Goal: Task Accomplishment & Management: Manage account settings

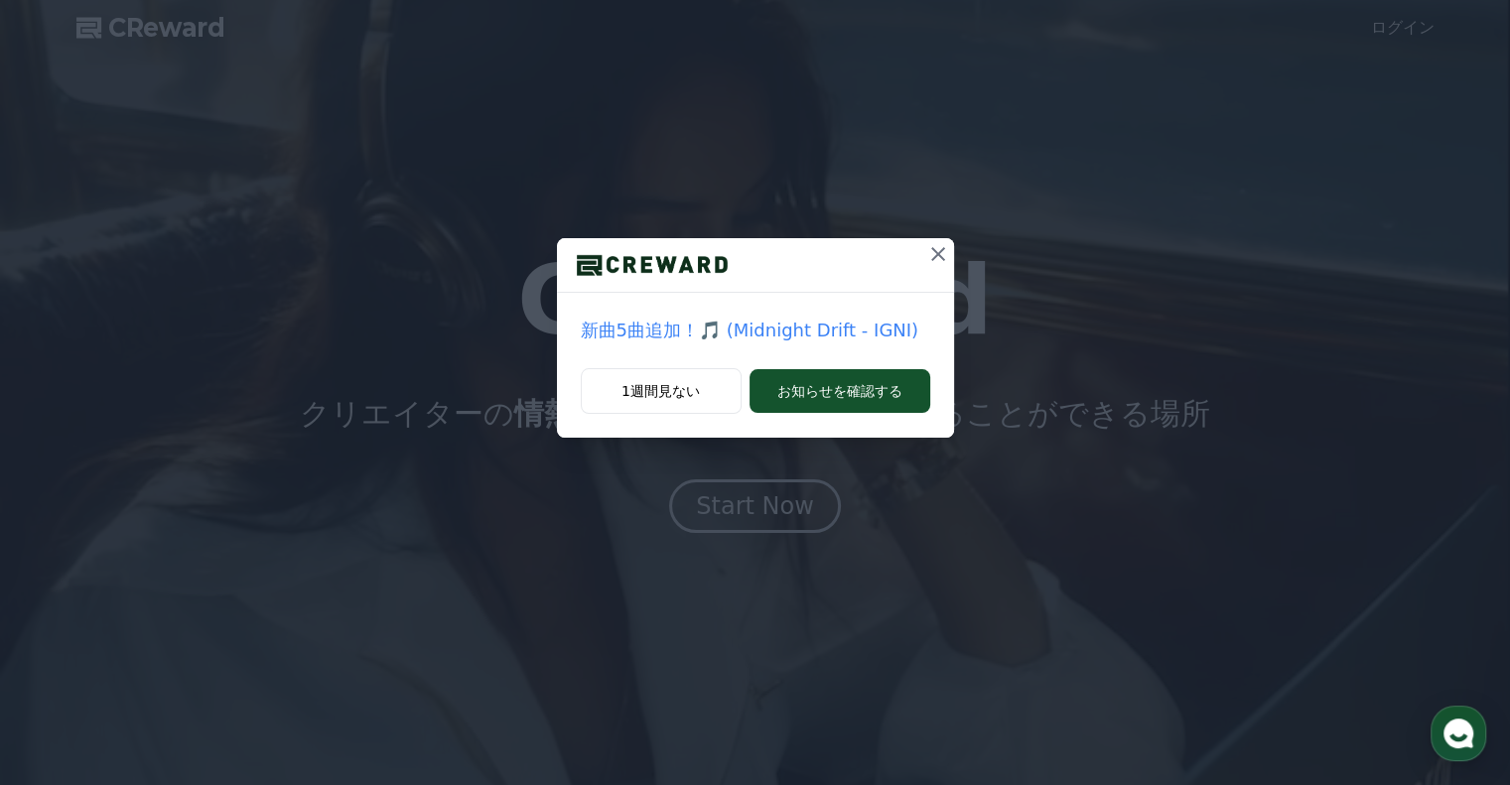
click at [933, 254] on icon at bounding box center [938, 254] width 24 height 24
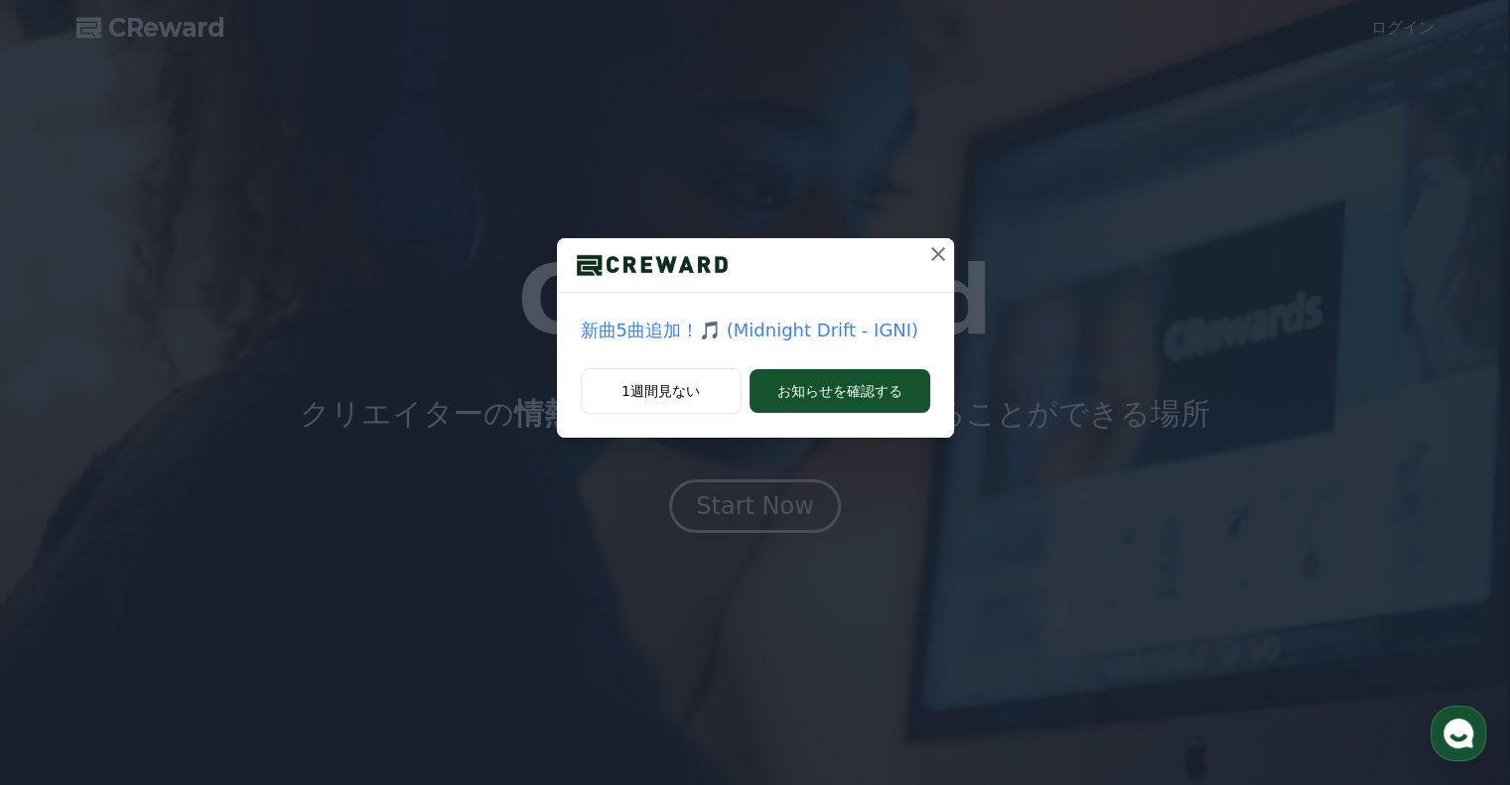
click at [930, 259] on icon at bounding box center [938, 254] width 24 height 24
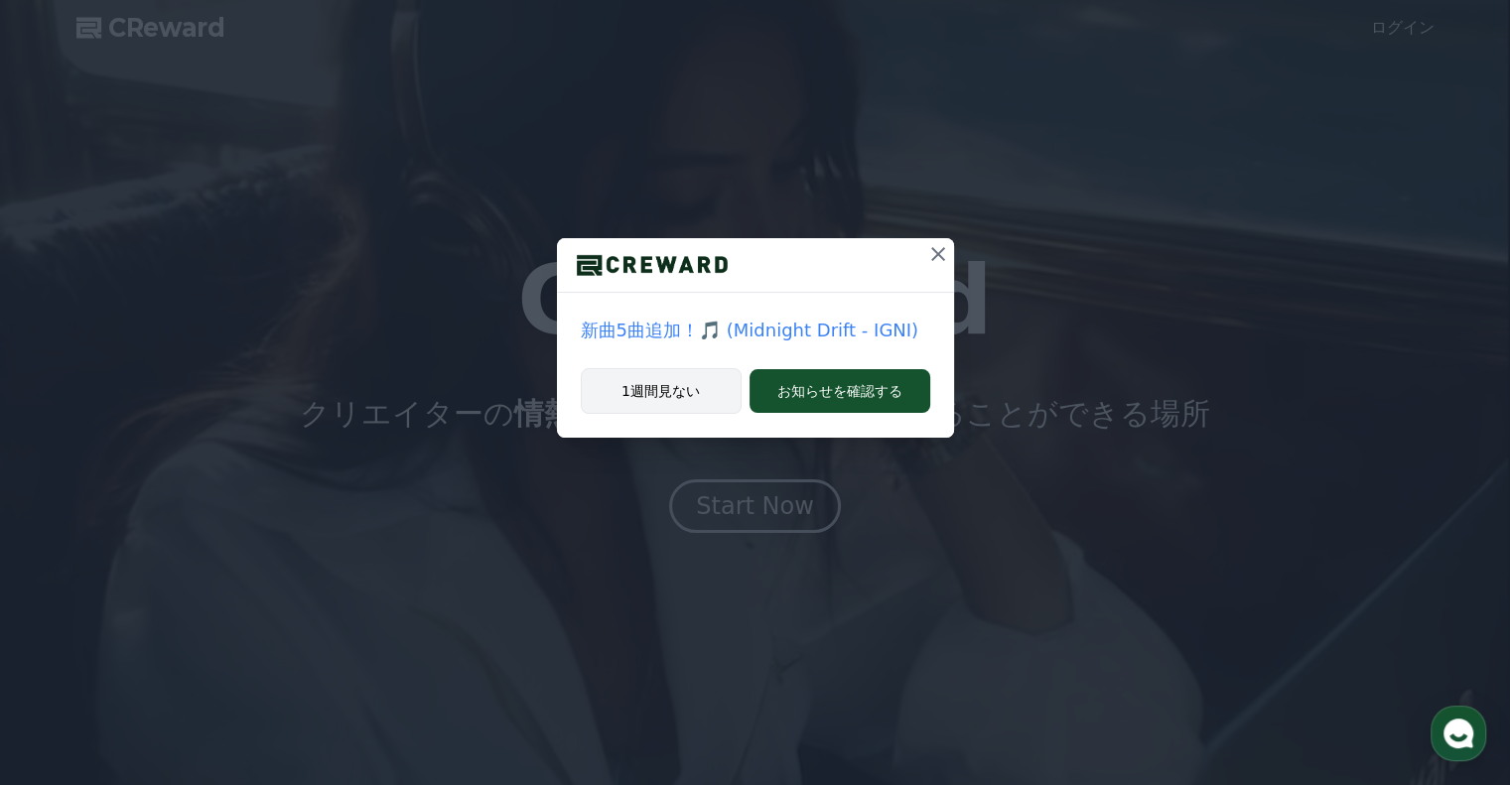
click at [672, 408] on button "1週間見ない" at bounding box center [661, 391] width 161 height 46
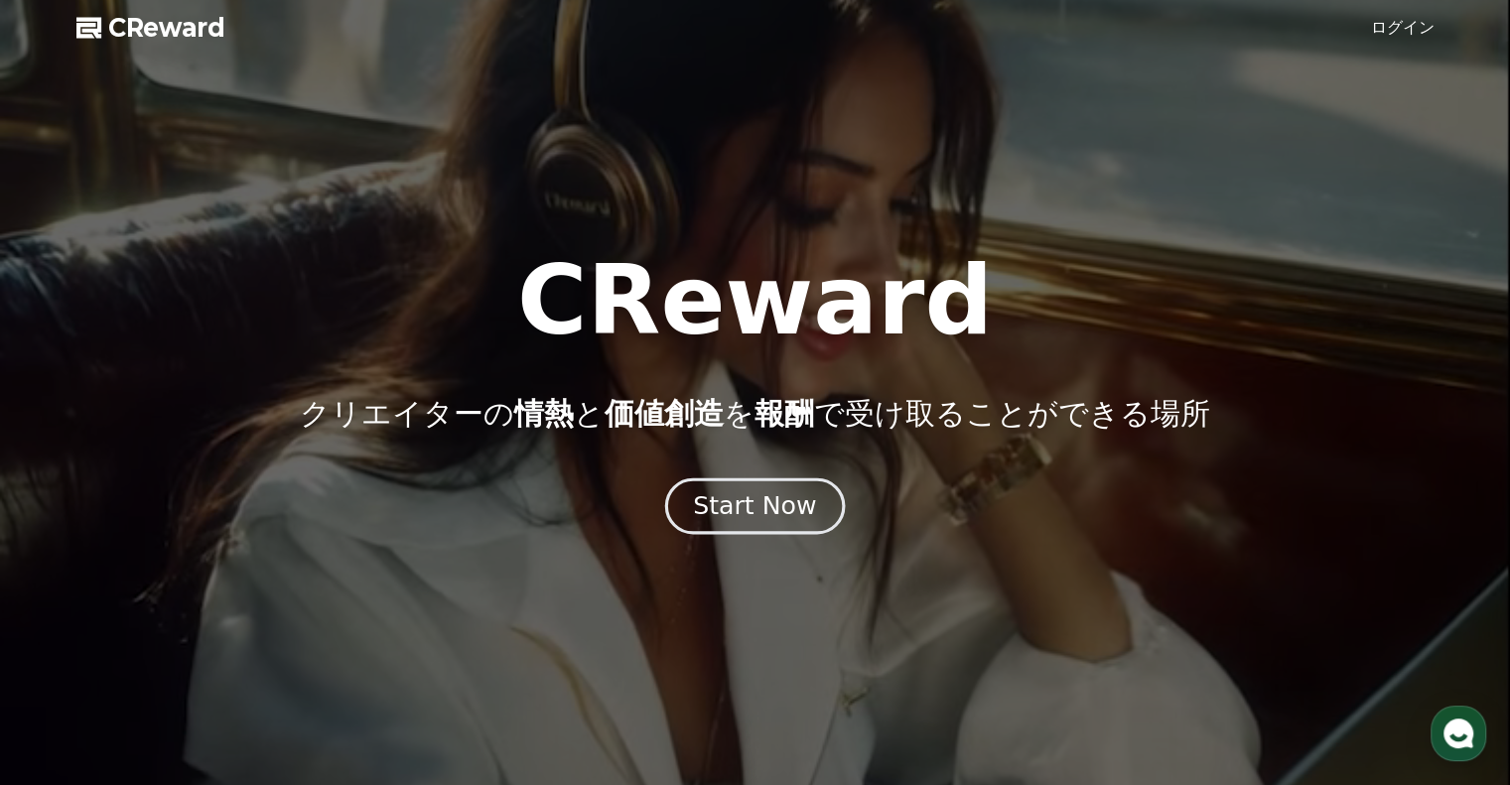
click at [683, 499] on button "Start Now" at bounding box center [755, 505] width 180 height 57
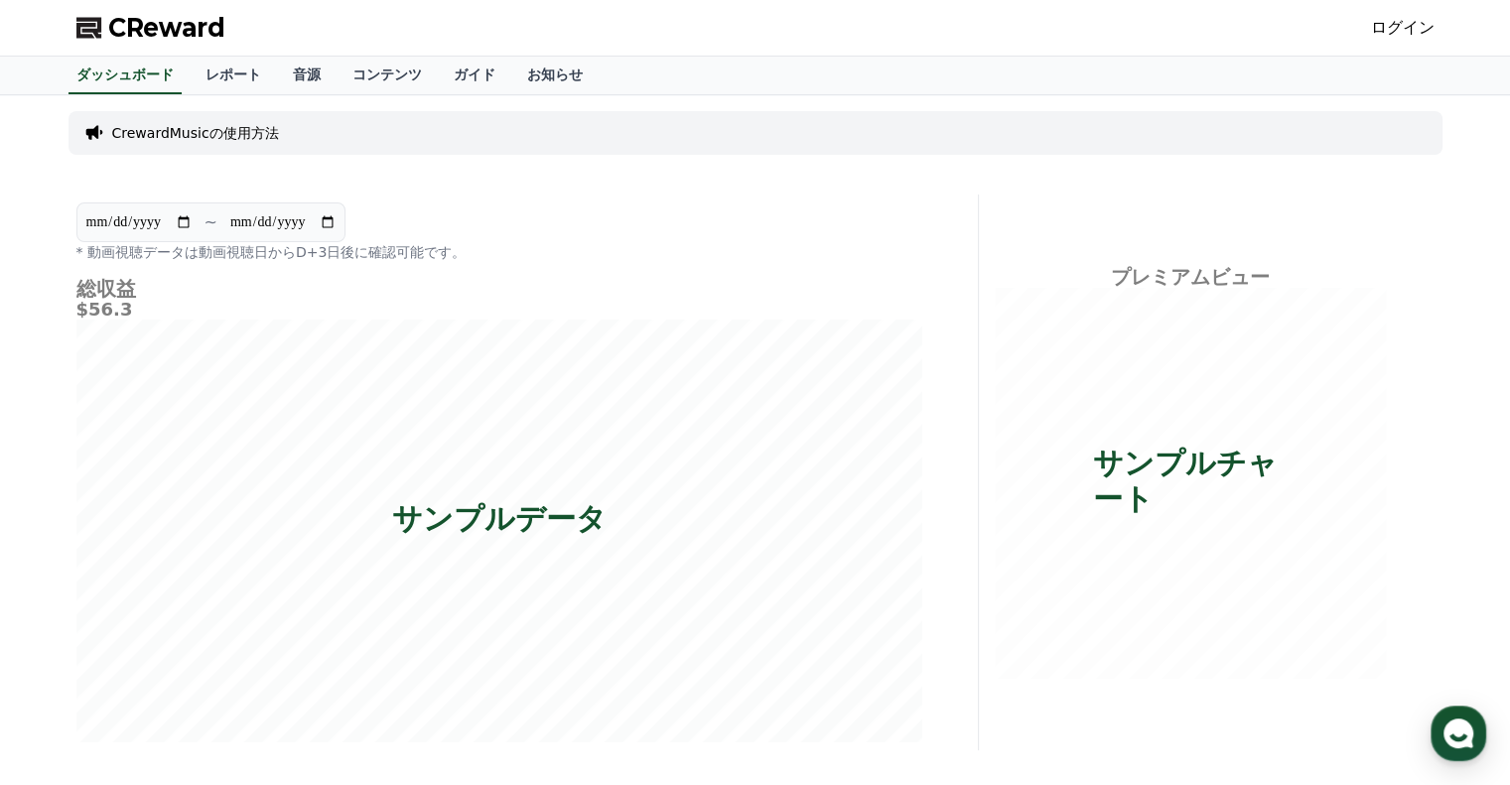
click at [1390, 25] on link "ログイン" at bounding box center [1403, 28] width 64 height 24
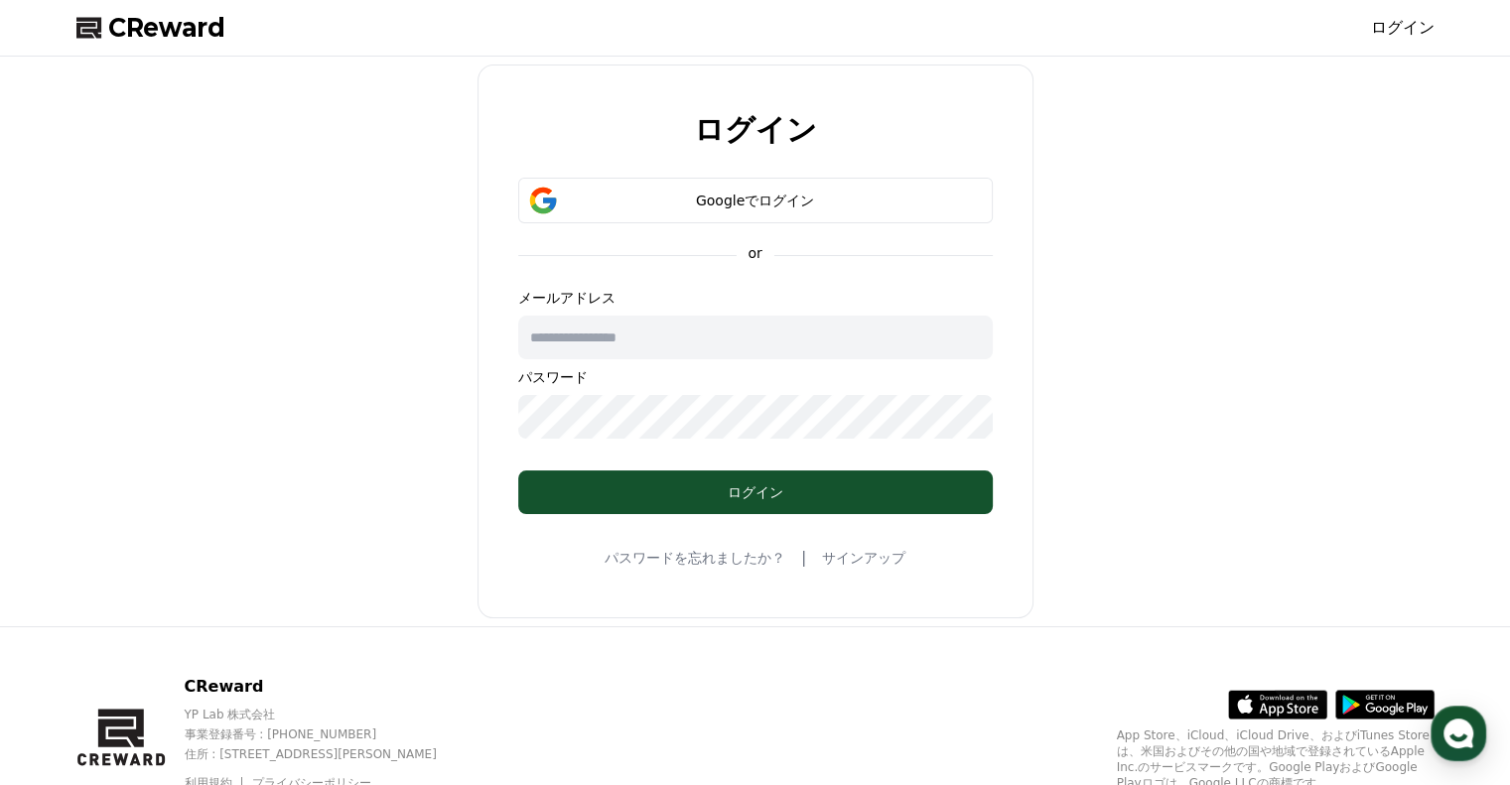
click at [621, 330] on input "text" at bounding box center [755, 338] width 474 height 44
click at [590, 338] on input "text" at bounding box center [755, 338] width 474 height 44
click at [727, 189] on button "Googleでログイン" at bounding box center [755, 201] width 474 height 46
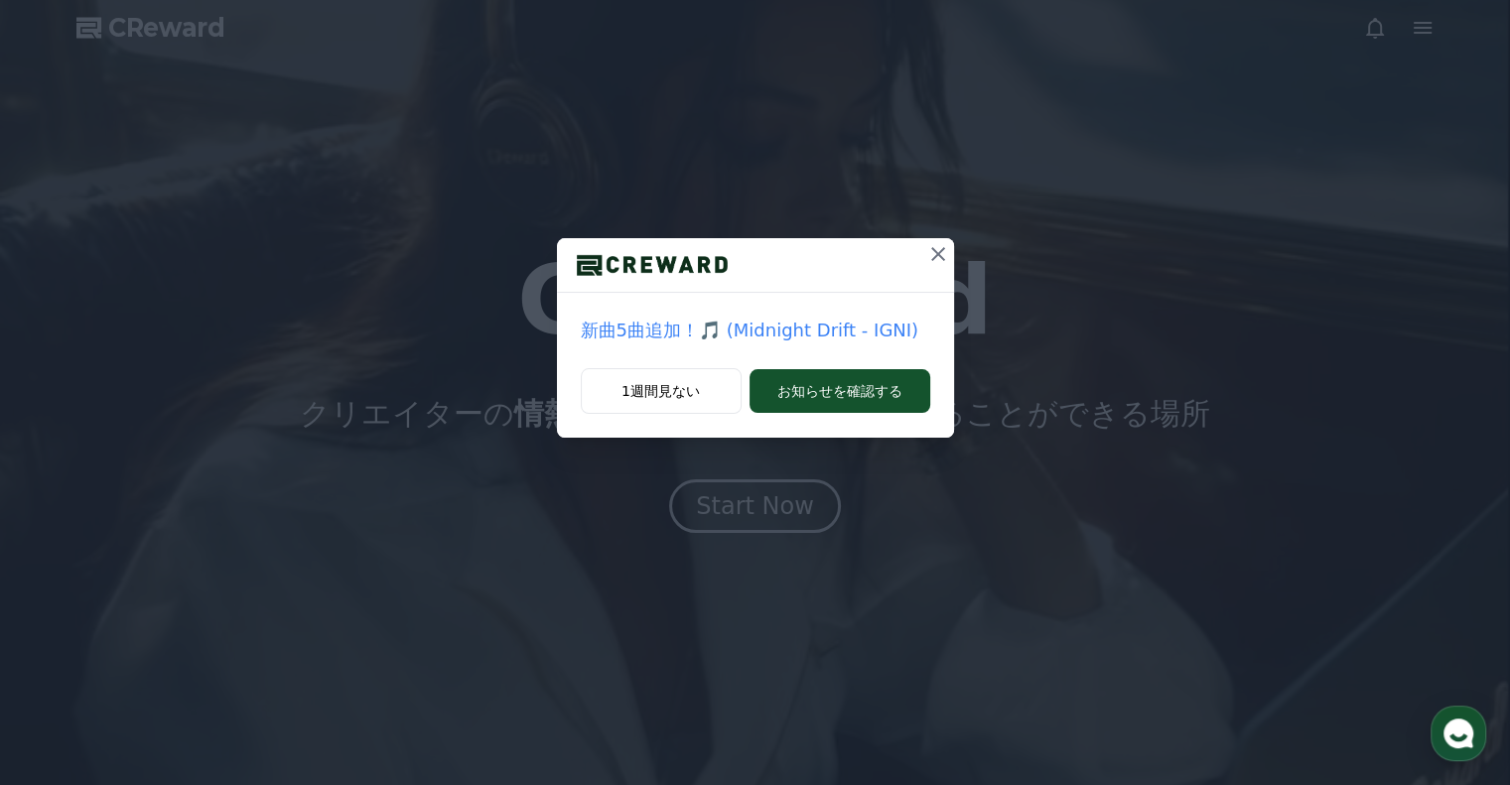
click at [941, 257] on icon at bounding box center [938, 254] width 14 height 14
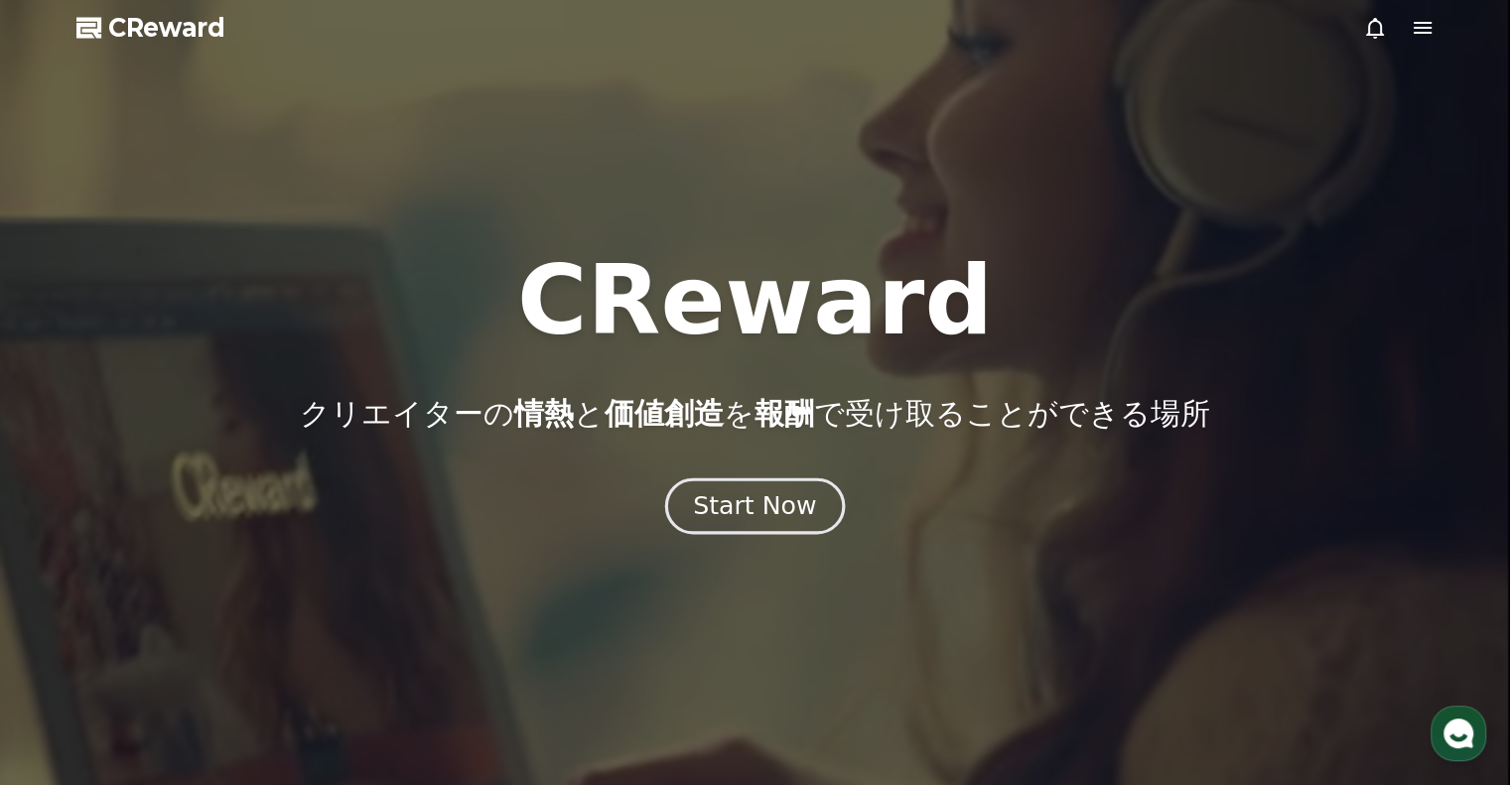
click at [749, 523] on button "Start Now" at bounding box center [755, 505] width 180 height 57
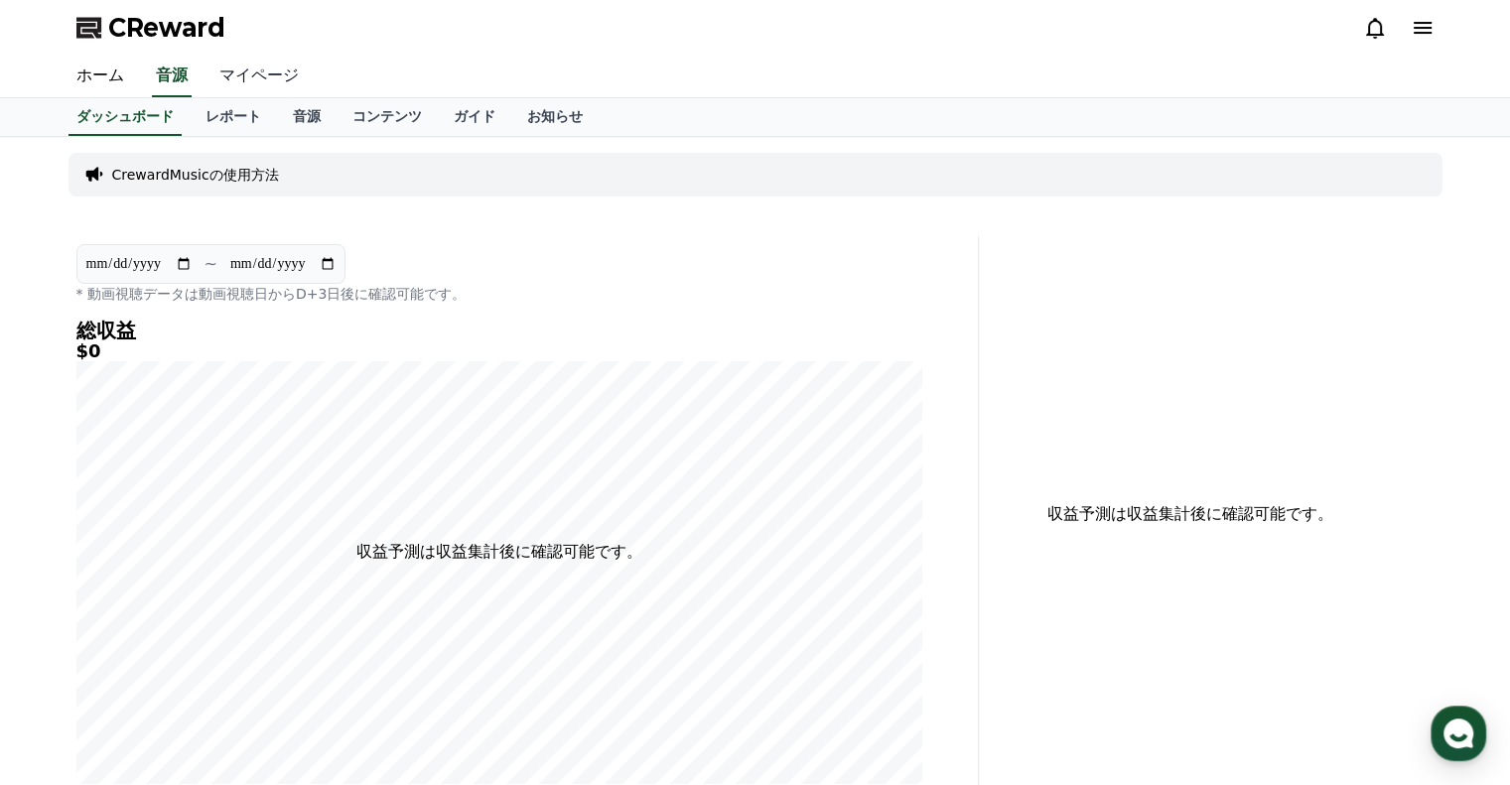
click at [252, 79] on link "マイページ" at bounding box center [258, 77] width 111 height 42
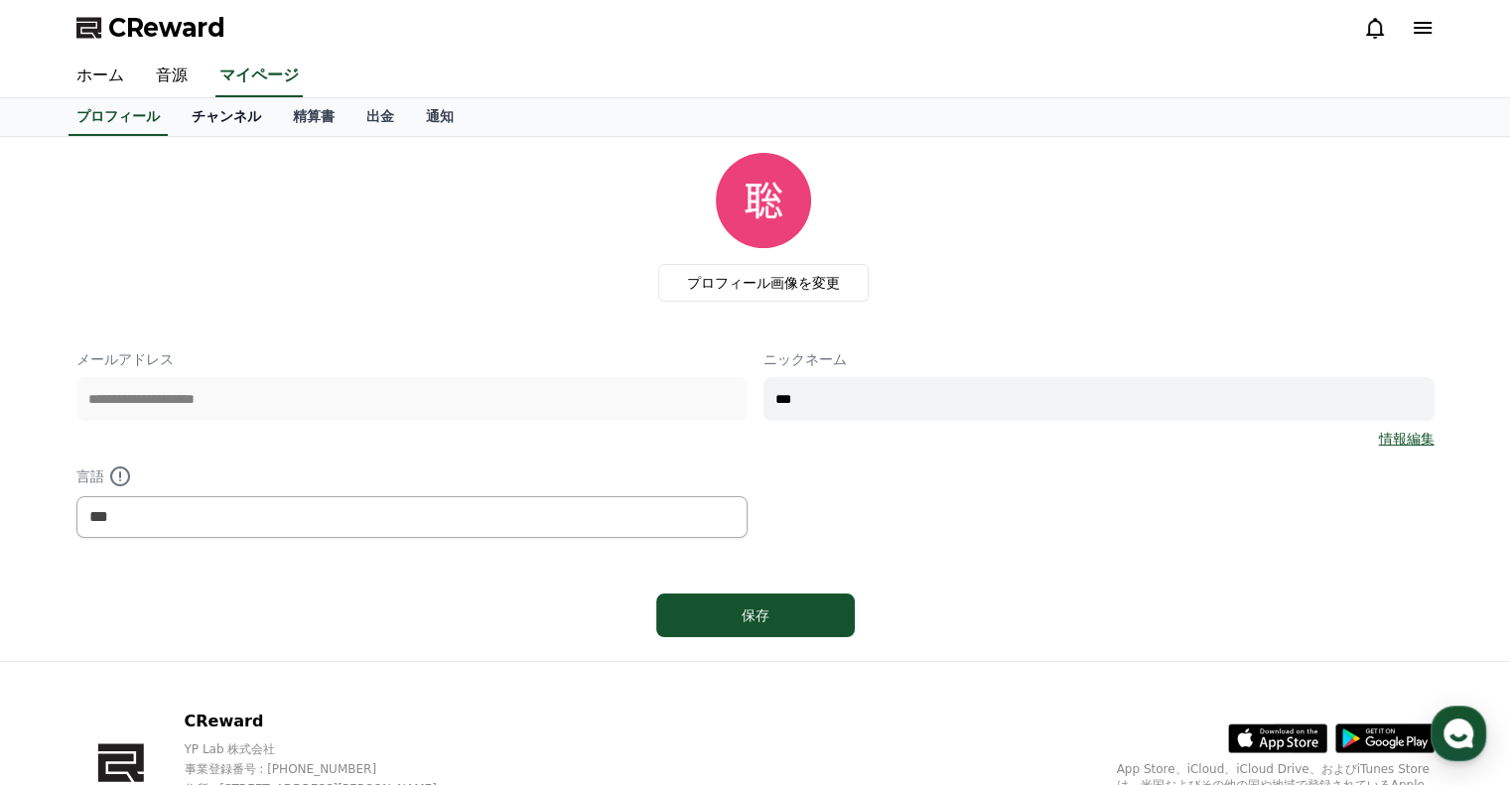
click at [187, 122] on link "チャンネル" at bounding box center [226, 117] width 101 height 38
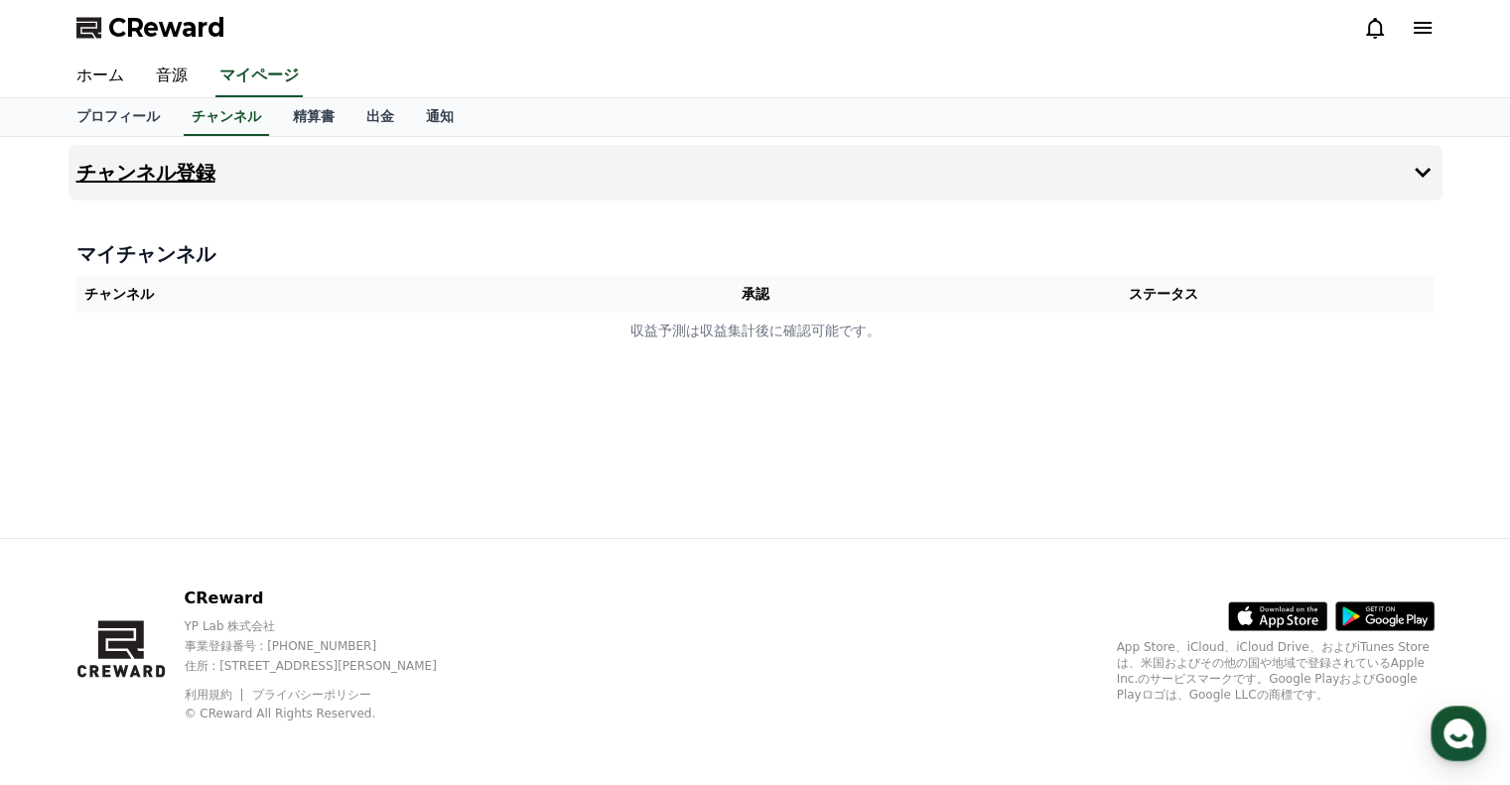
click at [168, 173] on h4 "チャンネル登録" at bounding box center [145, 173] width 139 height 22
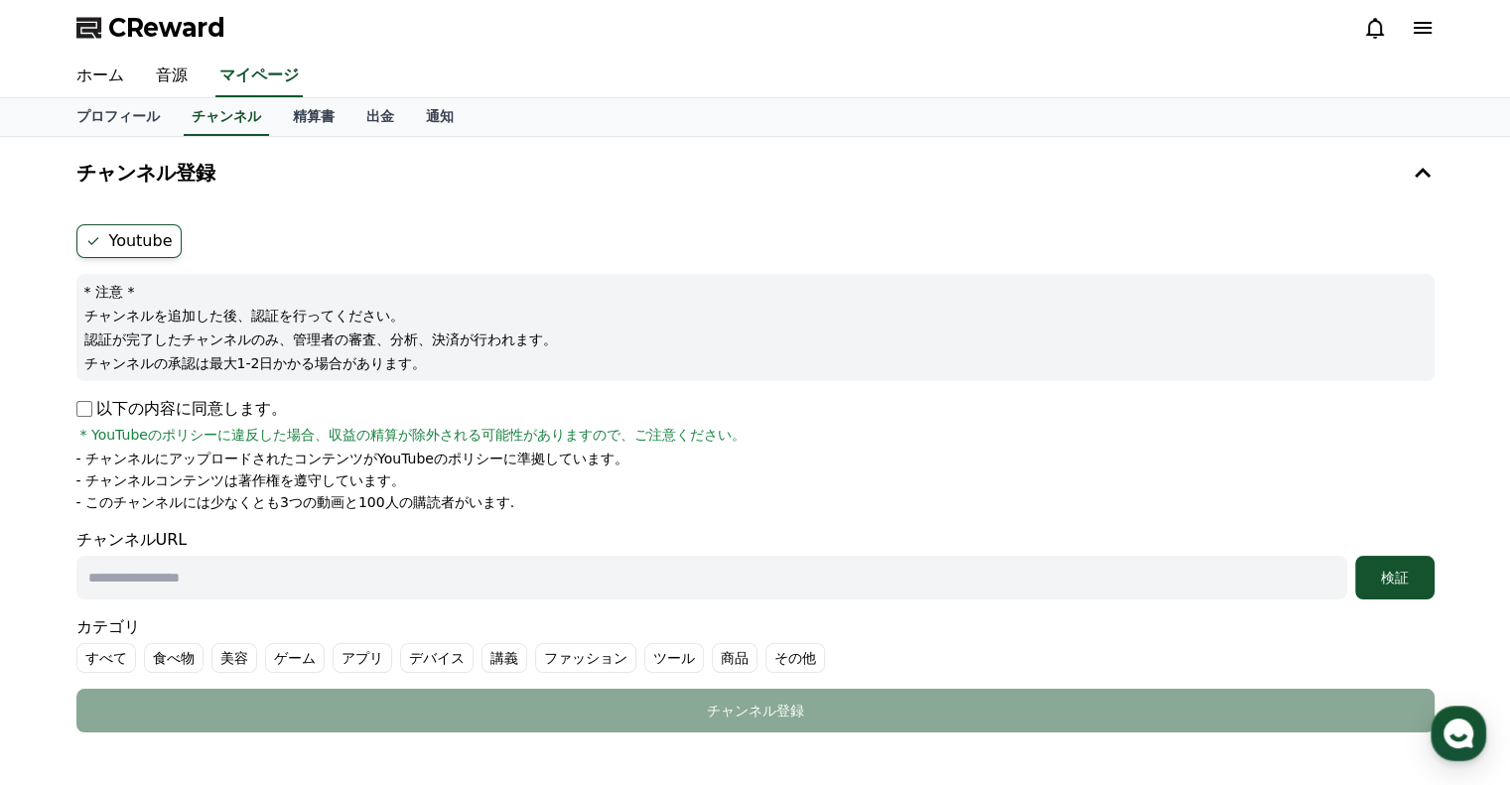
scroll to position [165, 0]
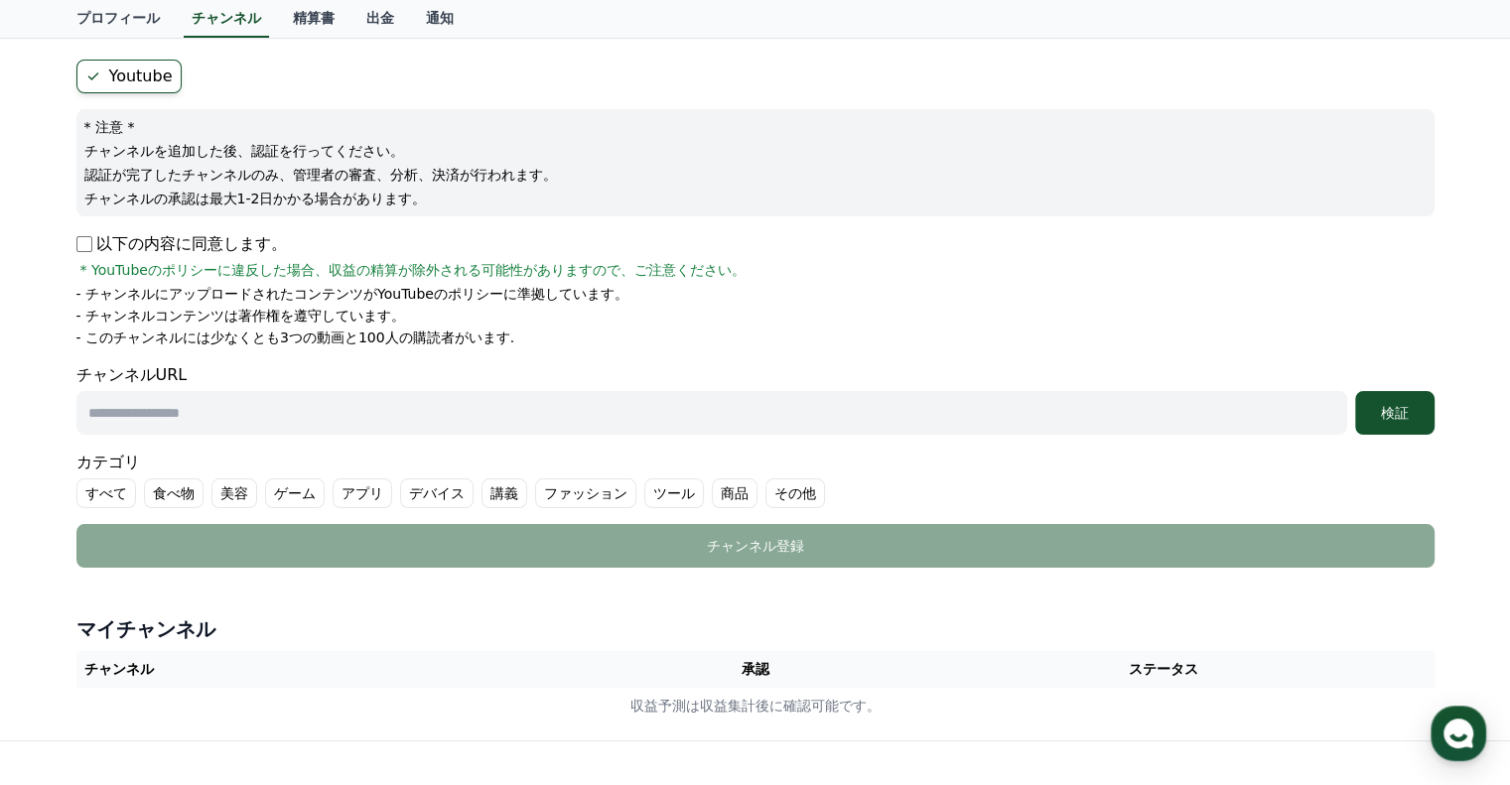
click at [143, 403] on input "text" at bounding box center [711, 413] width 1271 height 44
paste input "**********"
type input "**********"
click at [1401, 409] on div "検証" at bounding box center [1395, 413] width 64 height 20
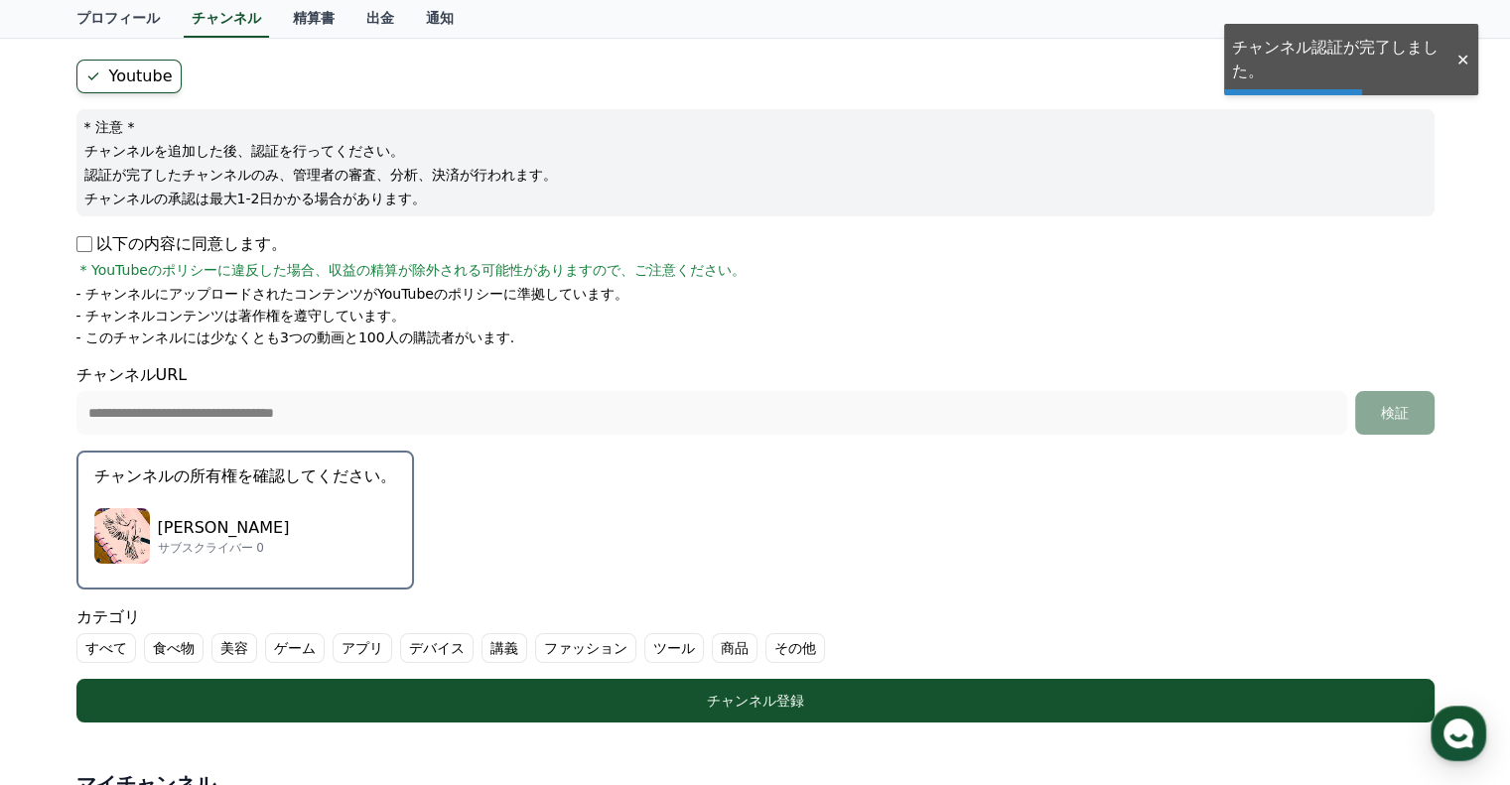
click at [217, 519] on p "[PERSON_NAME]" at bounding box center [224, 528] width 132 height 24
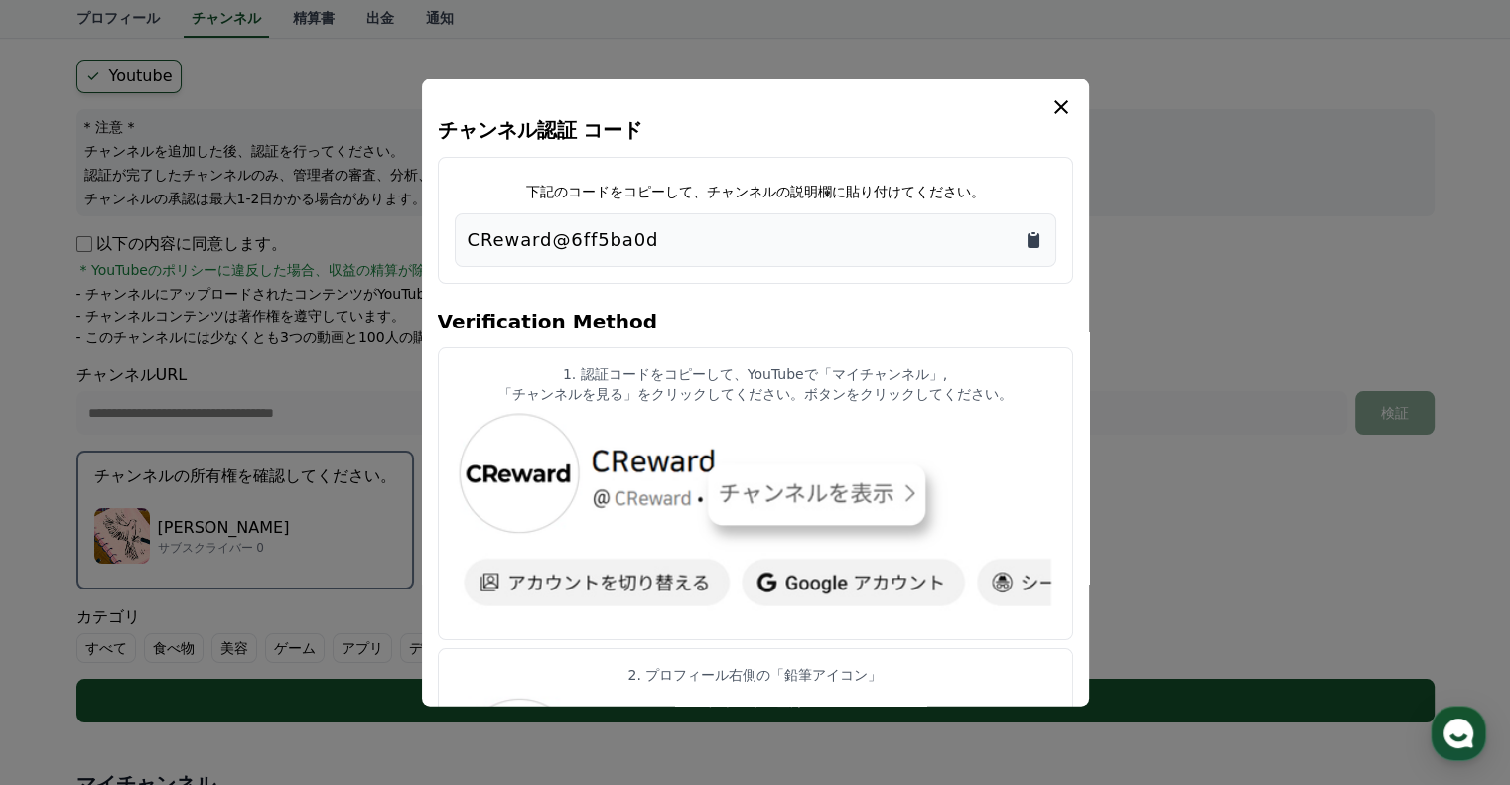
click at [1032, 237] on icon "Copy to clipboard" at bounding box center [1033, 239] width 12 height 15
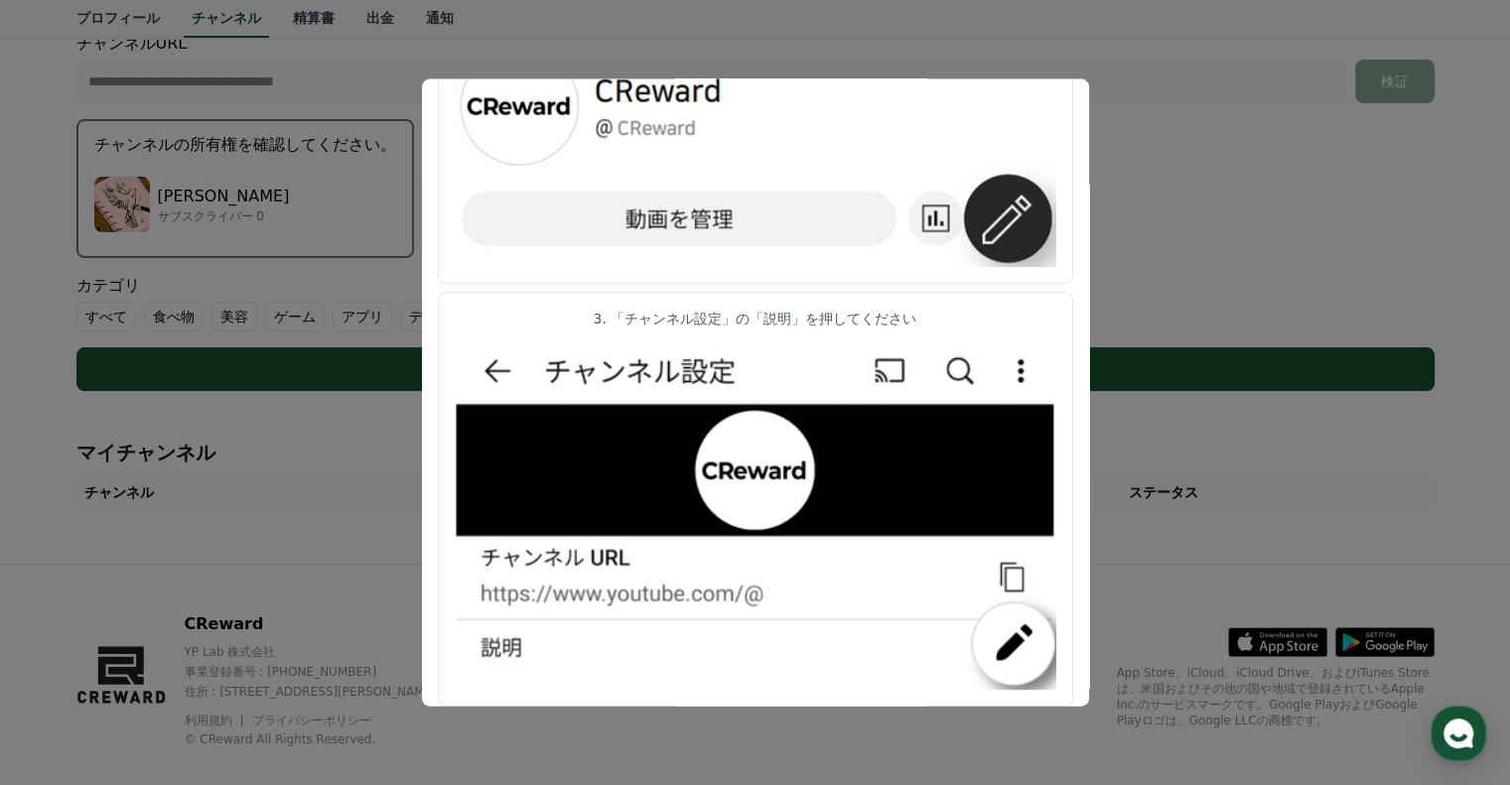
scroll to position [487, 0]
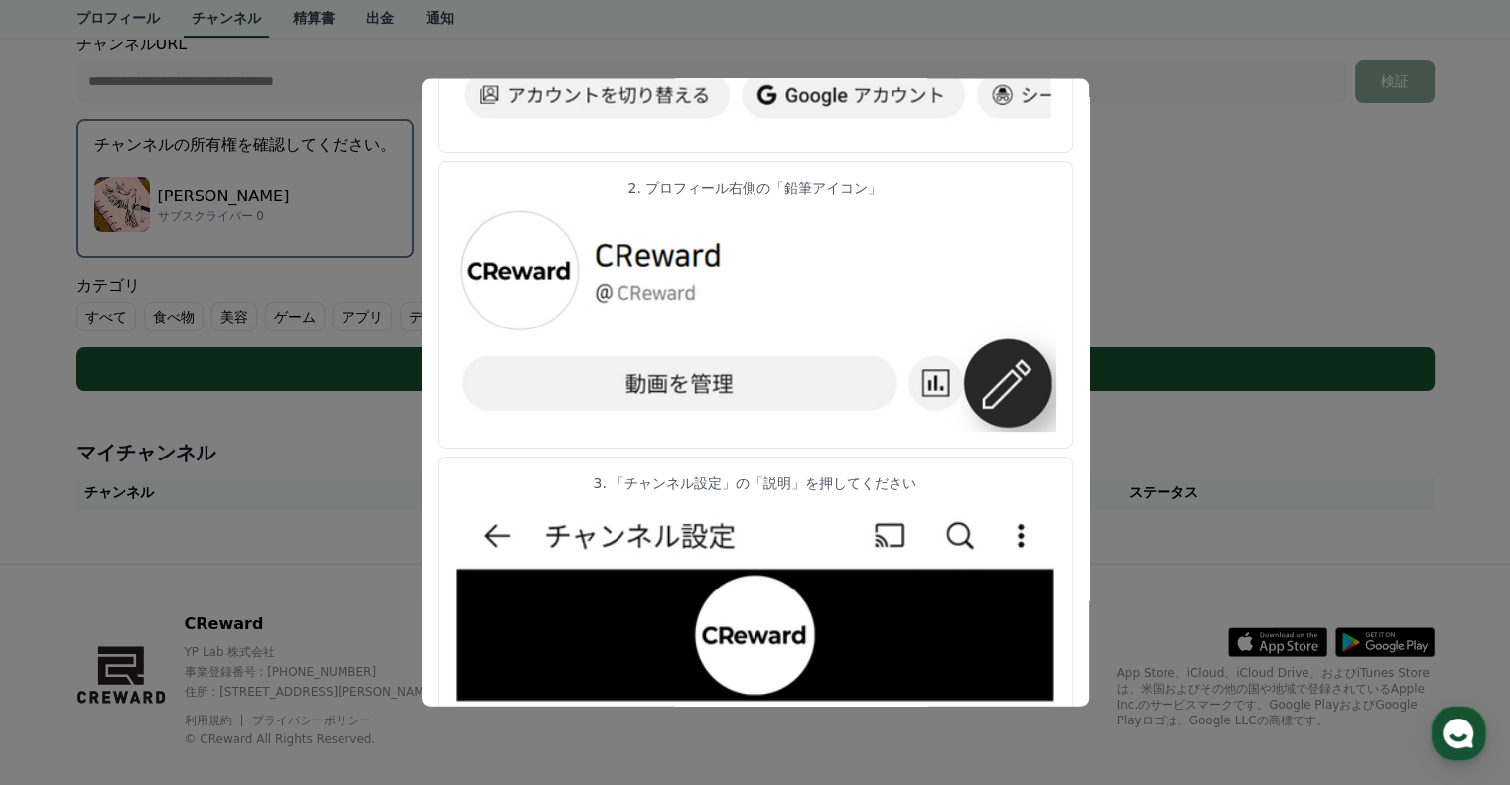
click at [1244, 179] on button "close modal" at bounding box center [755, 392] width 1510 height 785
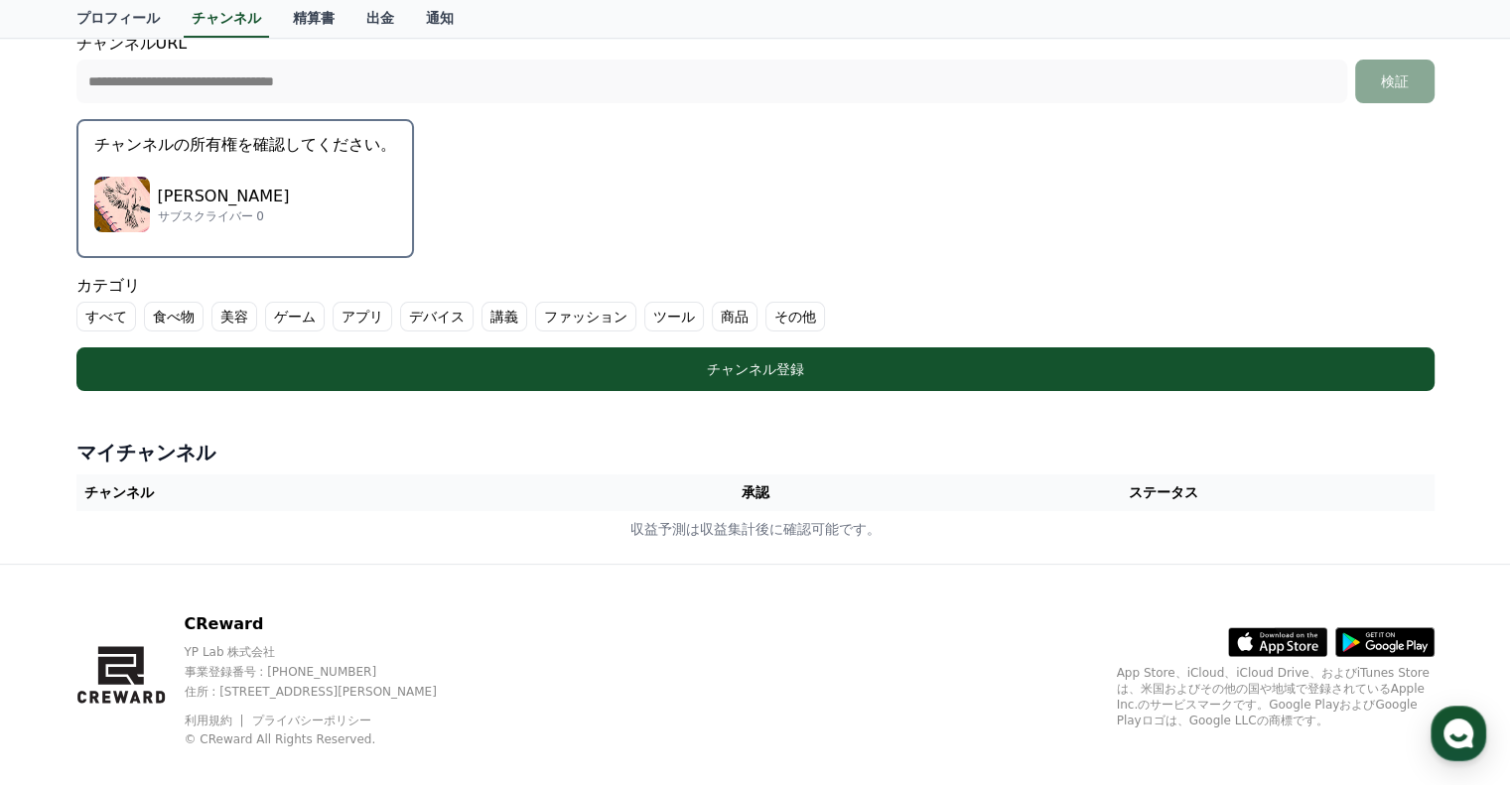
scroll to position [519, 0]
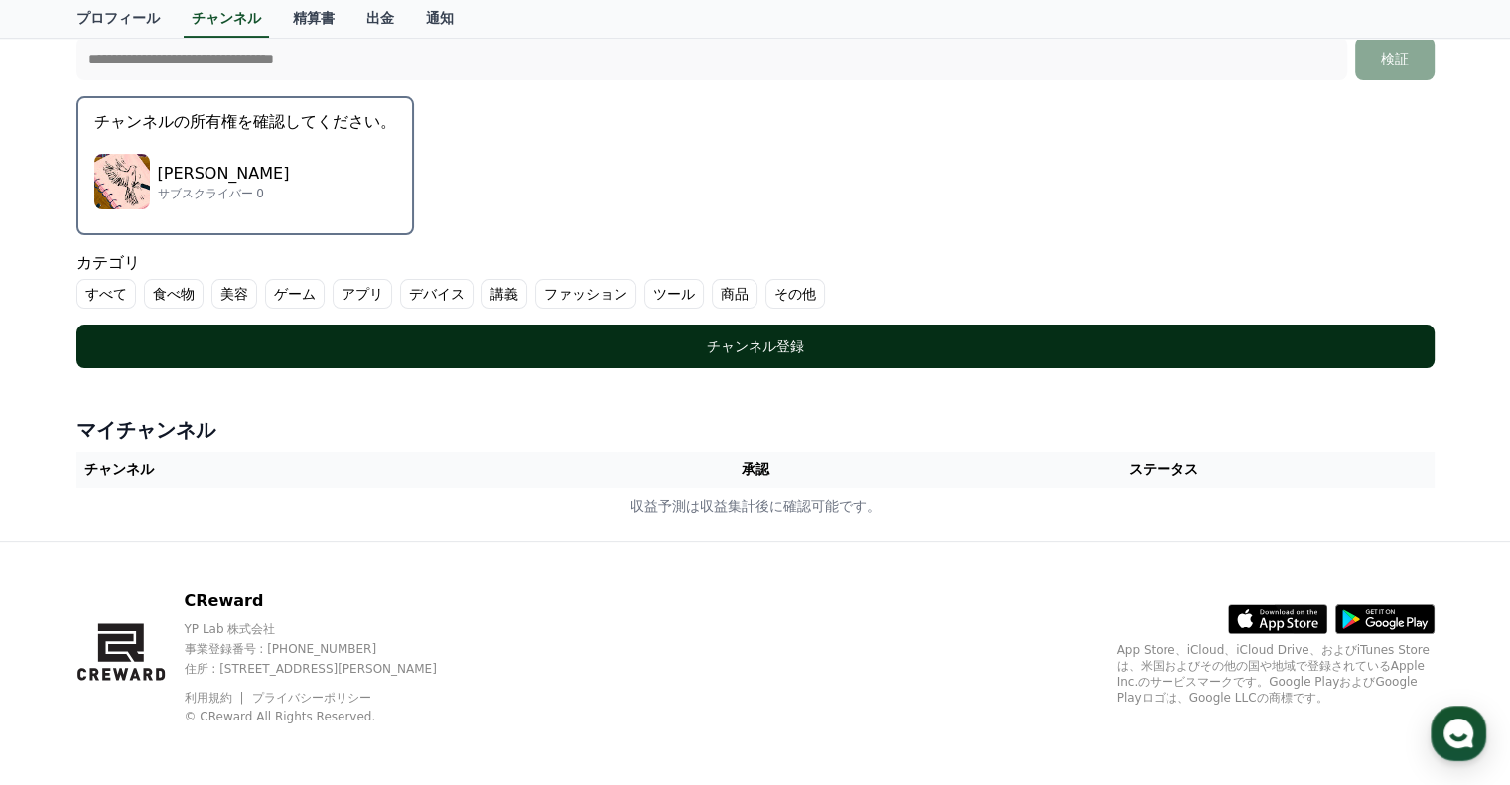
click at [298, 337] on div "チャンネル登録" at bounding box center [755, 347] width 1279 height 20
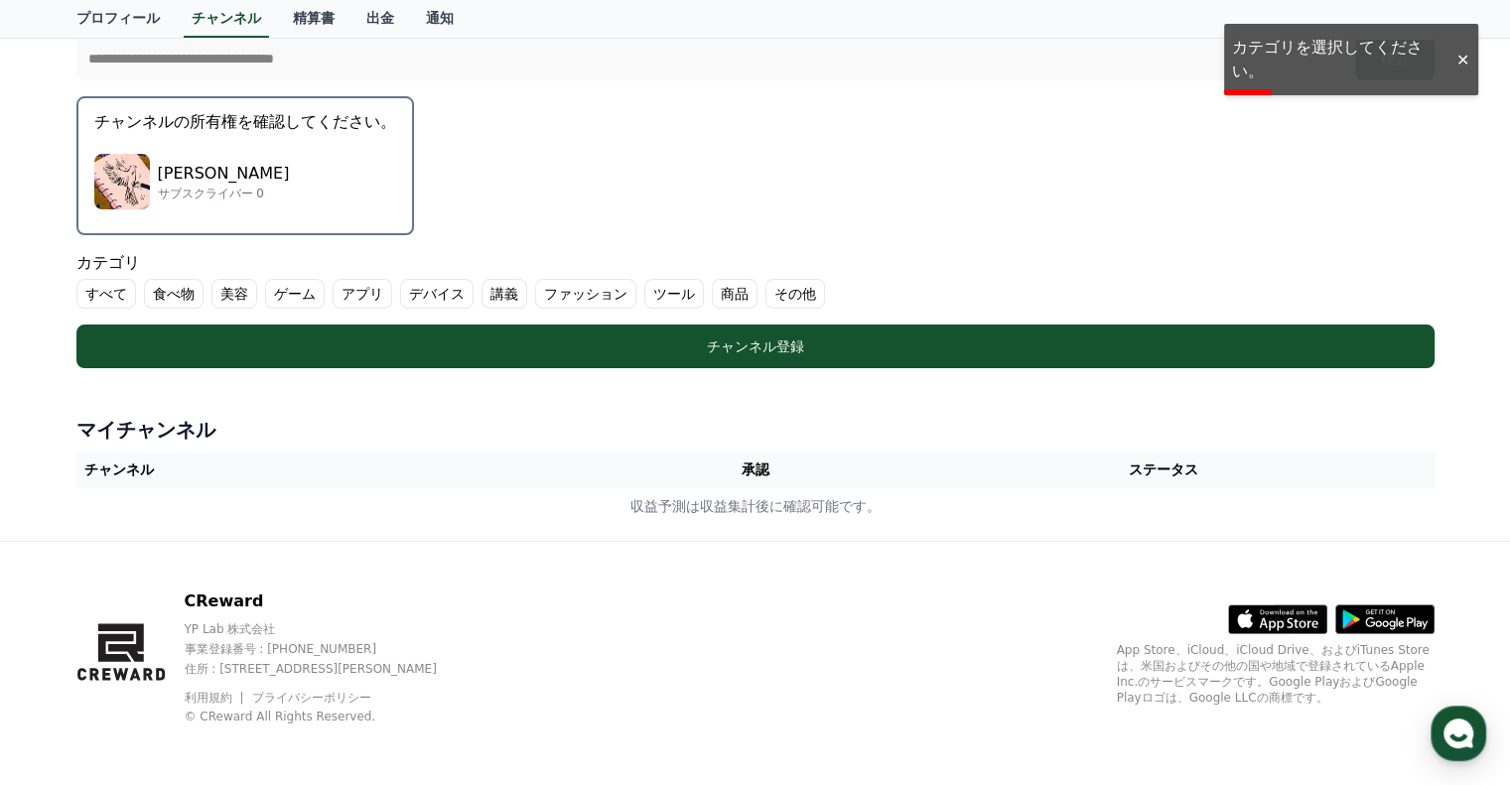
click at [99, 293] on label "すべて" at bounding box center [106, 294] width 60 height 30
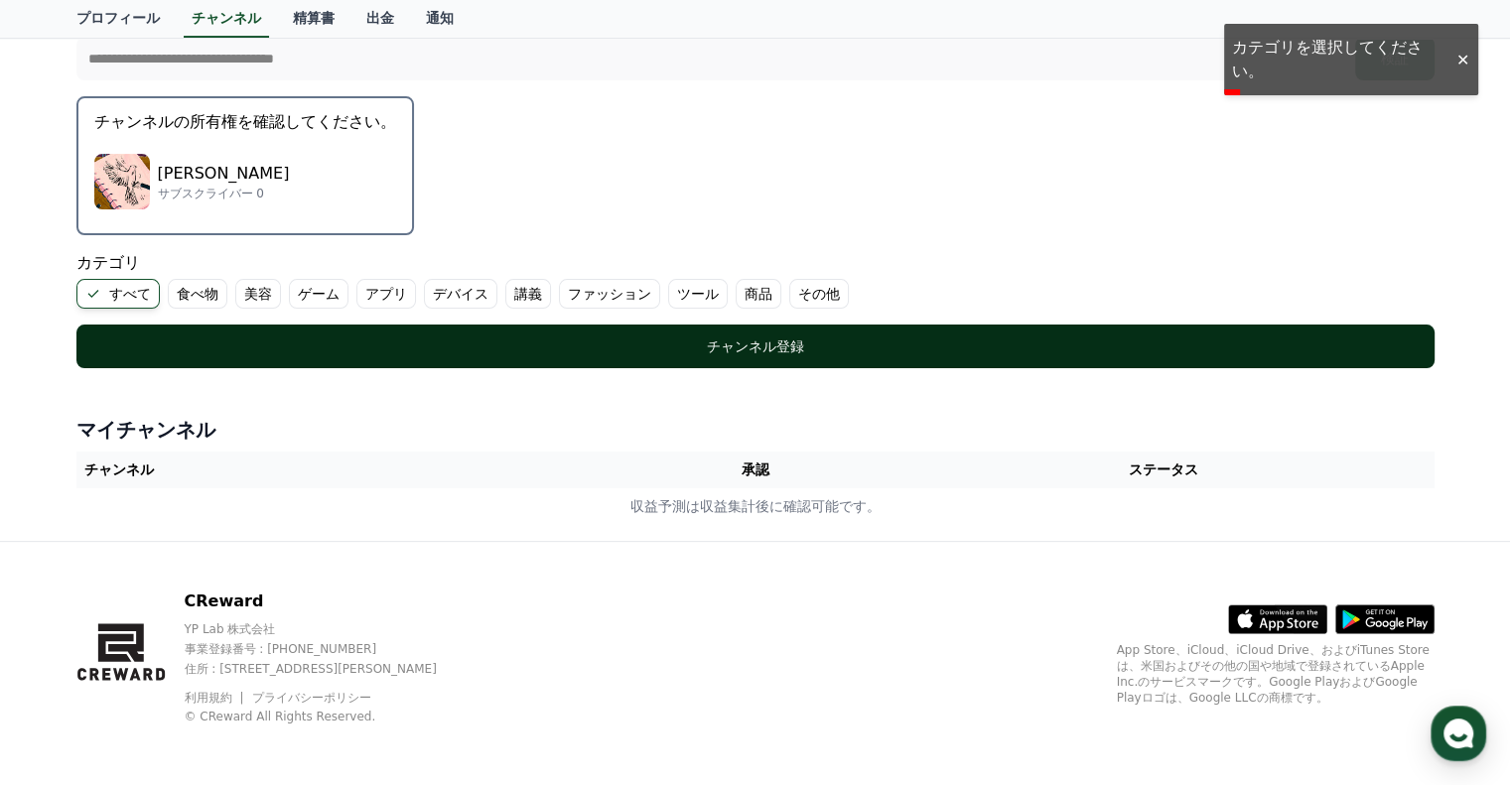
click at [225, 342] on div "チャンネル登録" at bounding box center [755, 347] width 1279 height 20
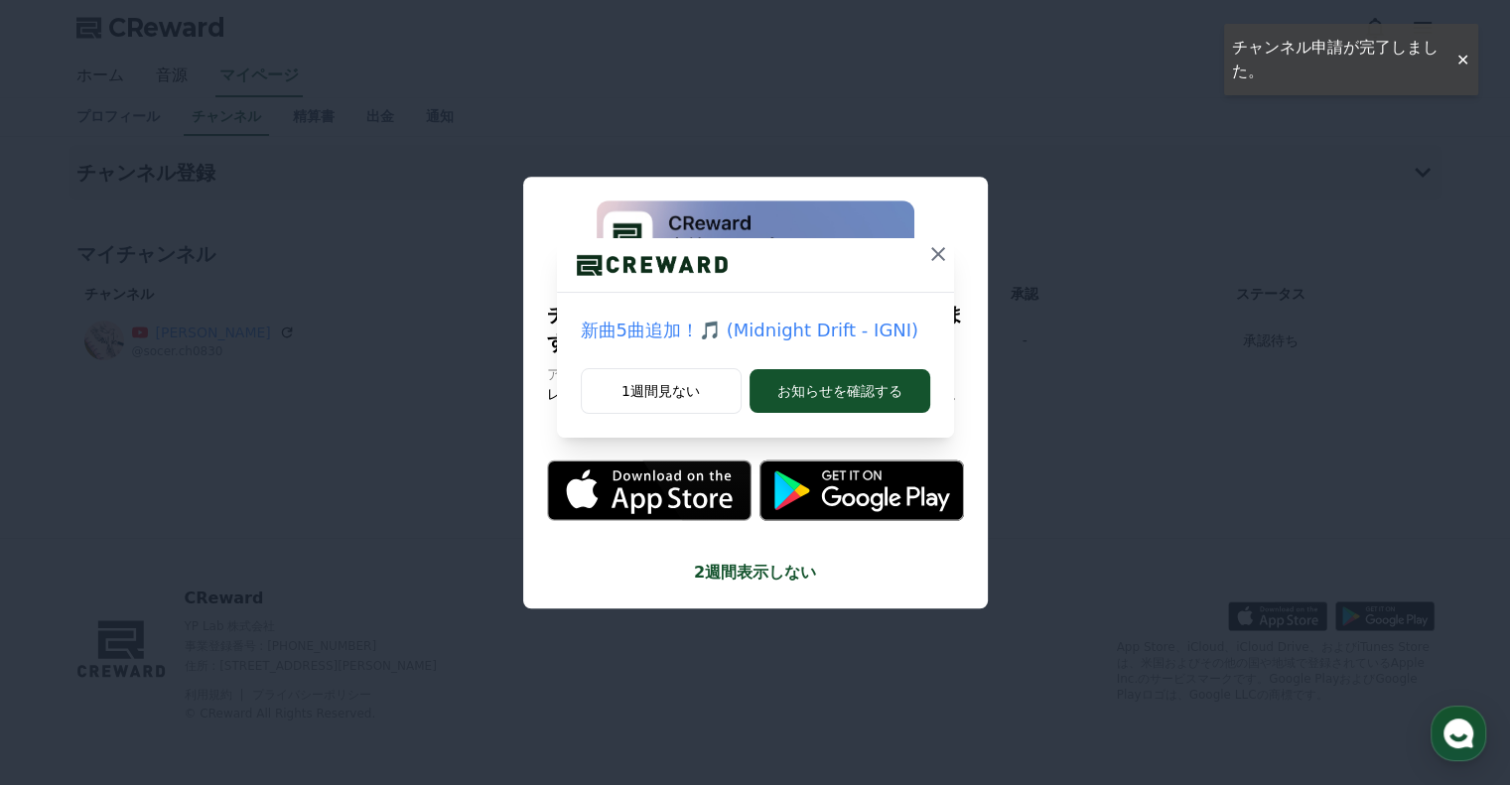
click at [941, 248] on icon at bounding box center [938, 254] width 24 height 24
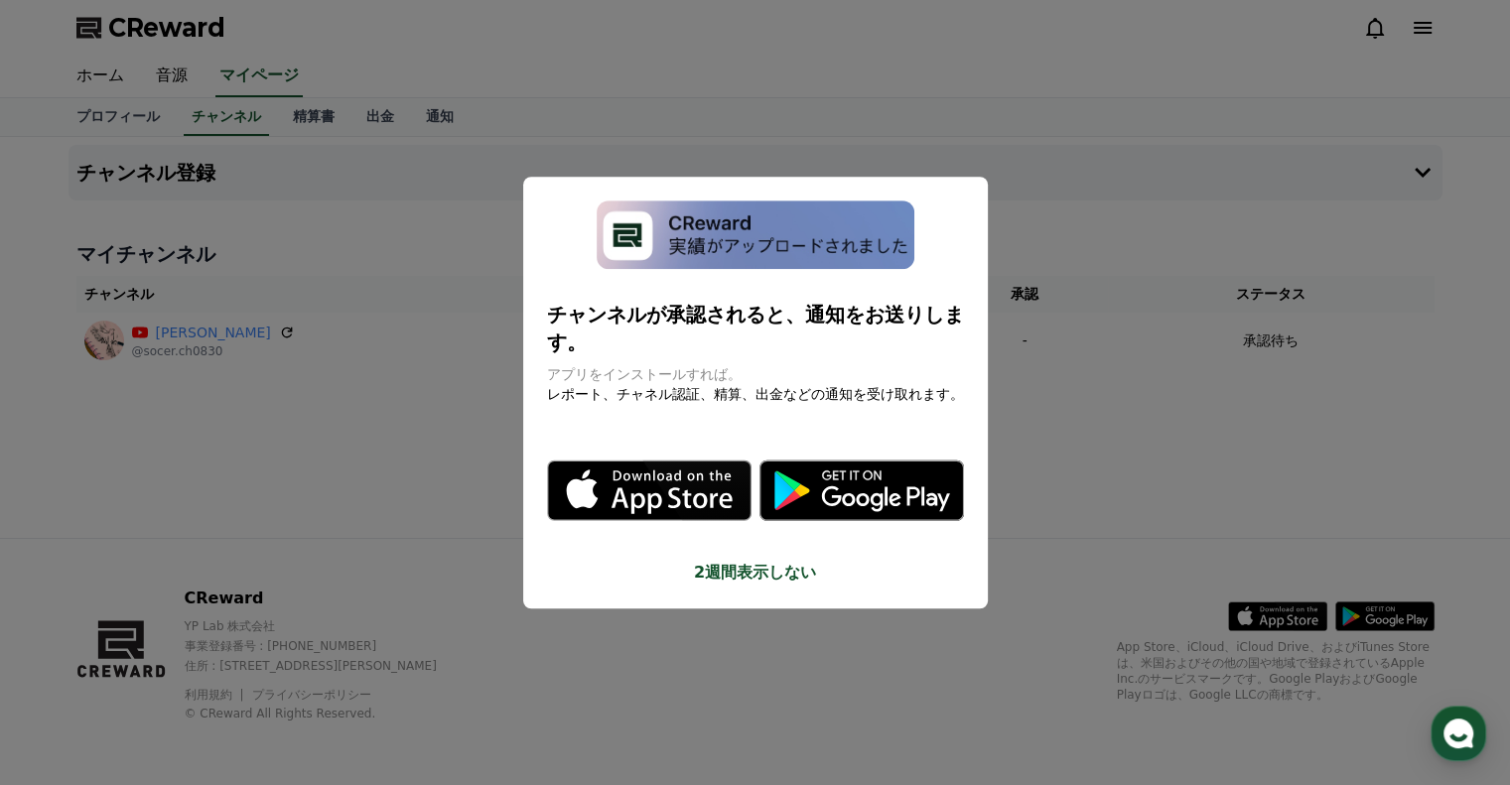
click at [752, 564] on button "2週間表示しない" at bounding box center [755, 573] width 417 height 24
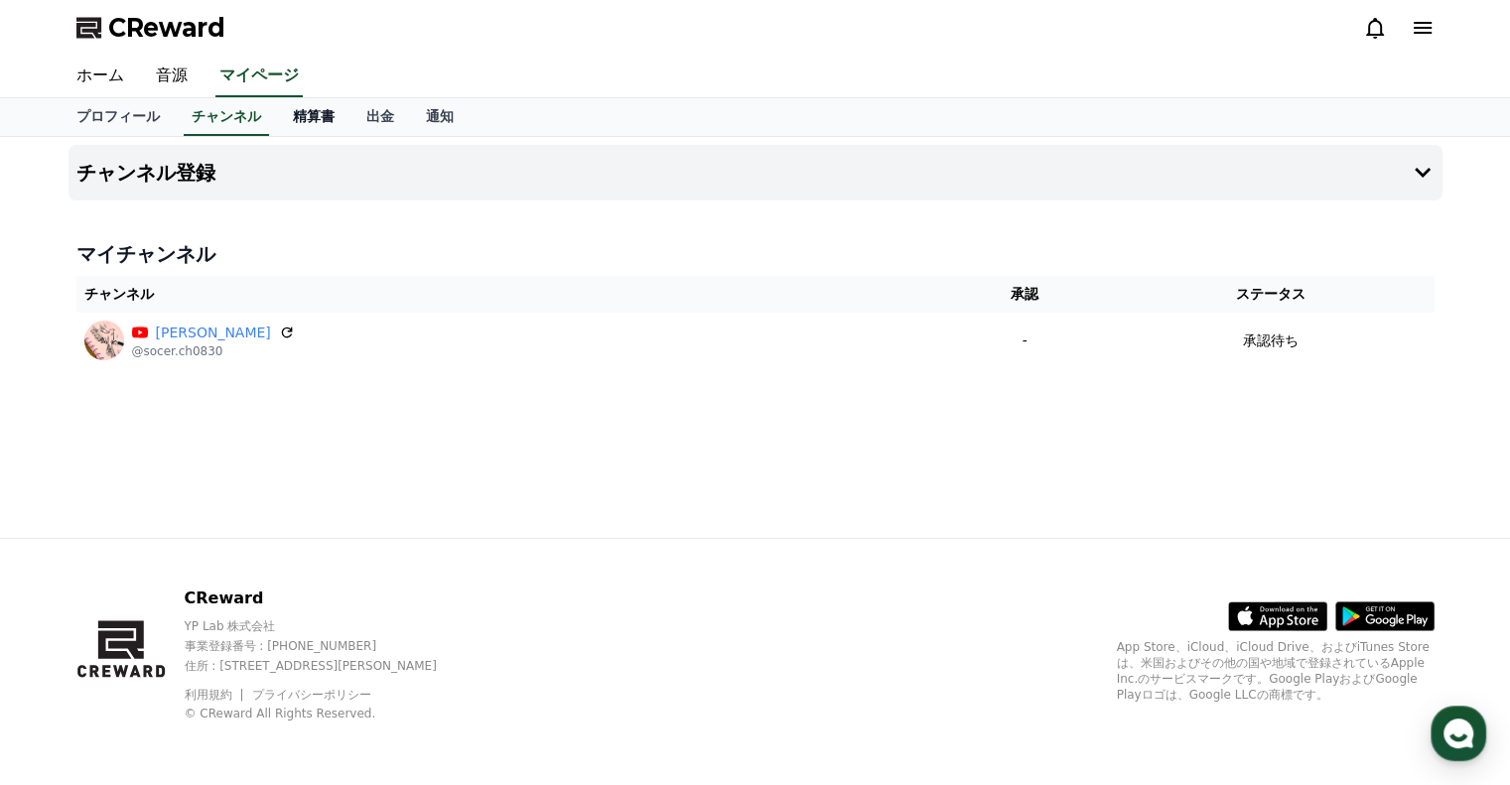
click at [294, 114] on link "精算書" at bounding box center [313, 117] width 73 height 38
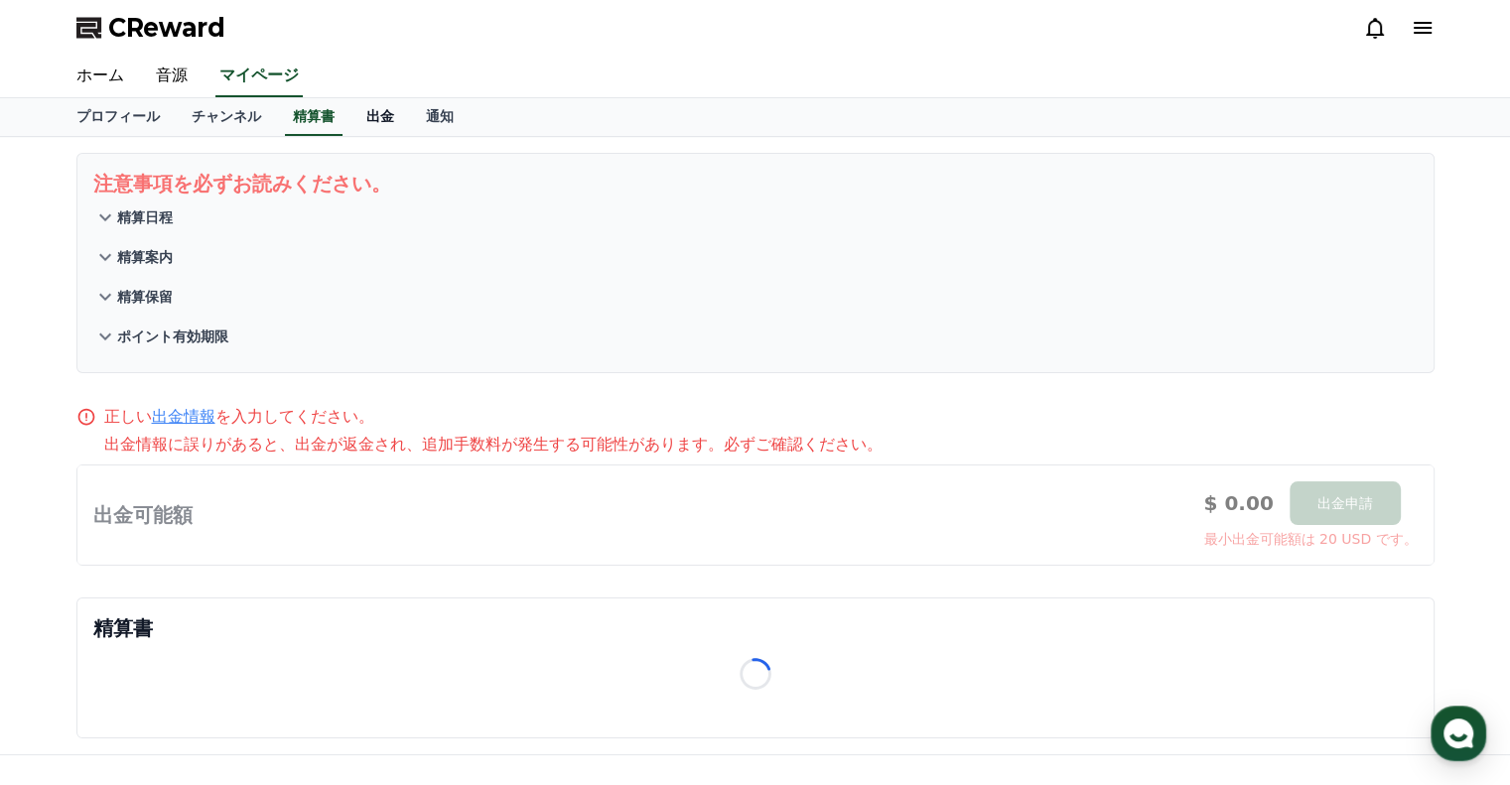
click at [350, 113] on link "出金" at bounding box center [380, 117] width 60 height 38
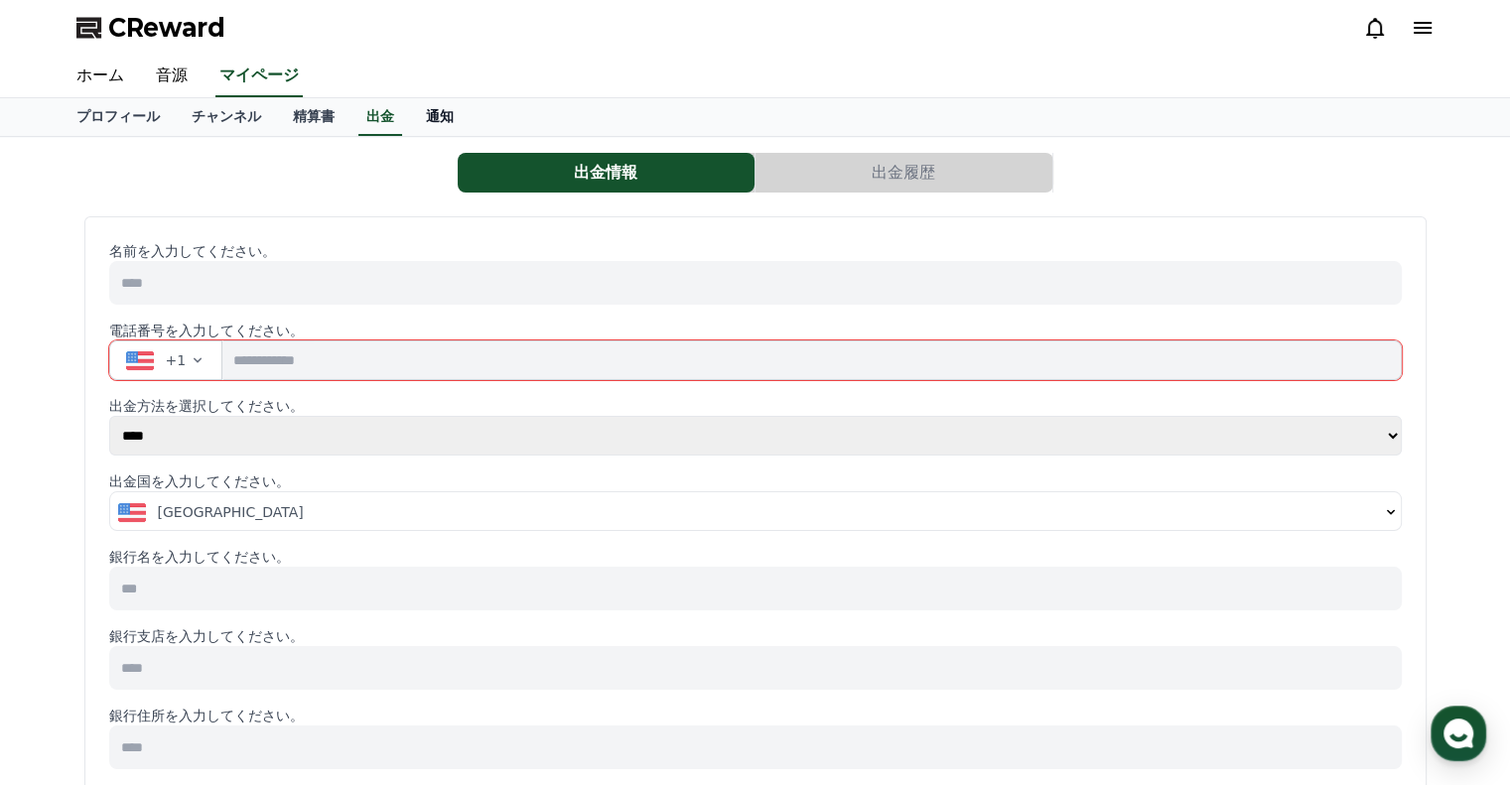
click at [413, 112] on link "通知" at bounding box center [440, 117] width 60 height 38
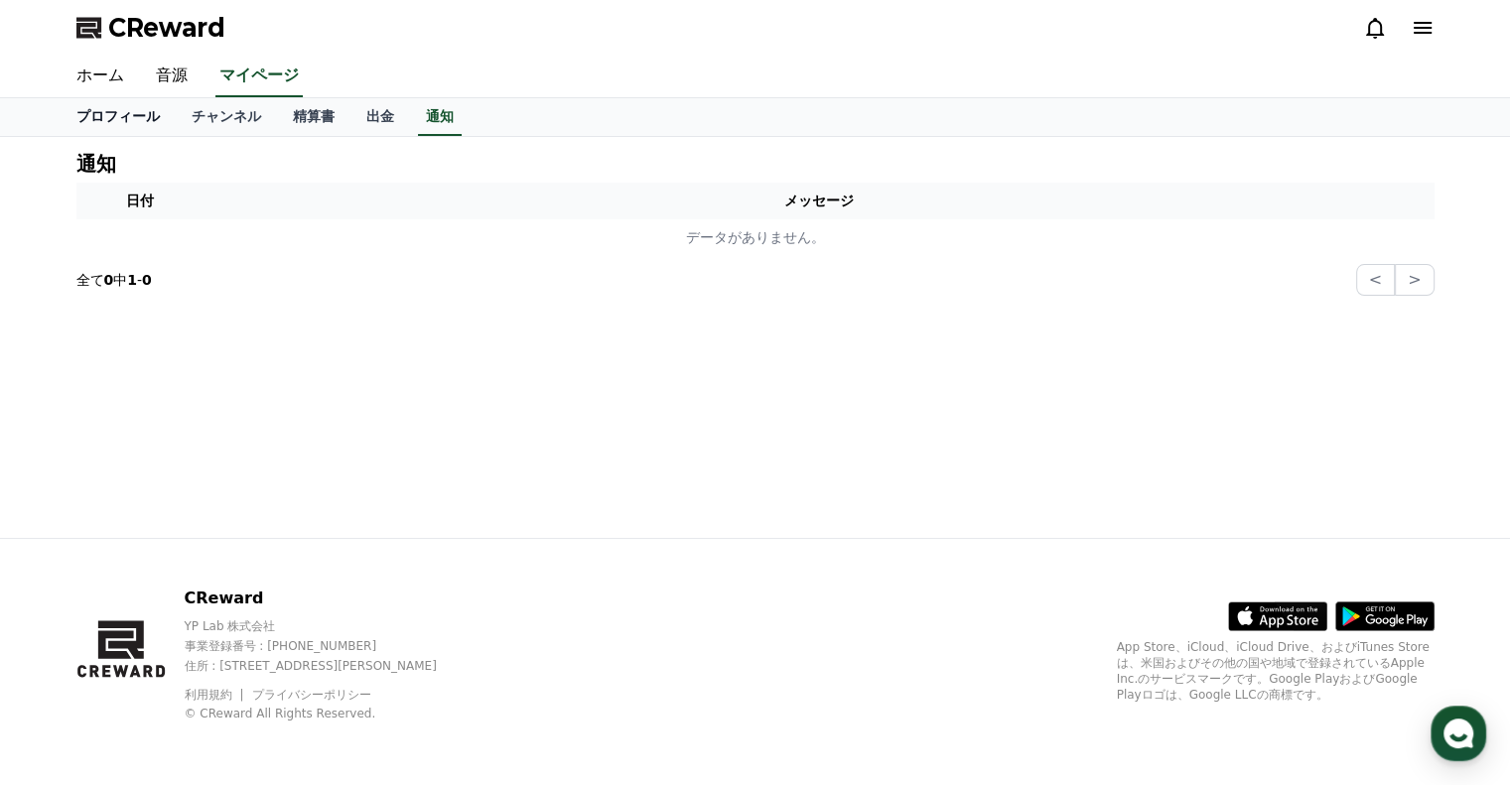
click at [95, 115] on link "プロフィール" at bounding box center [118, 117] width 115 height 38
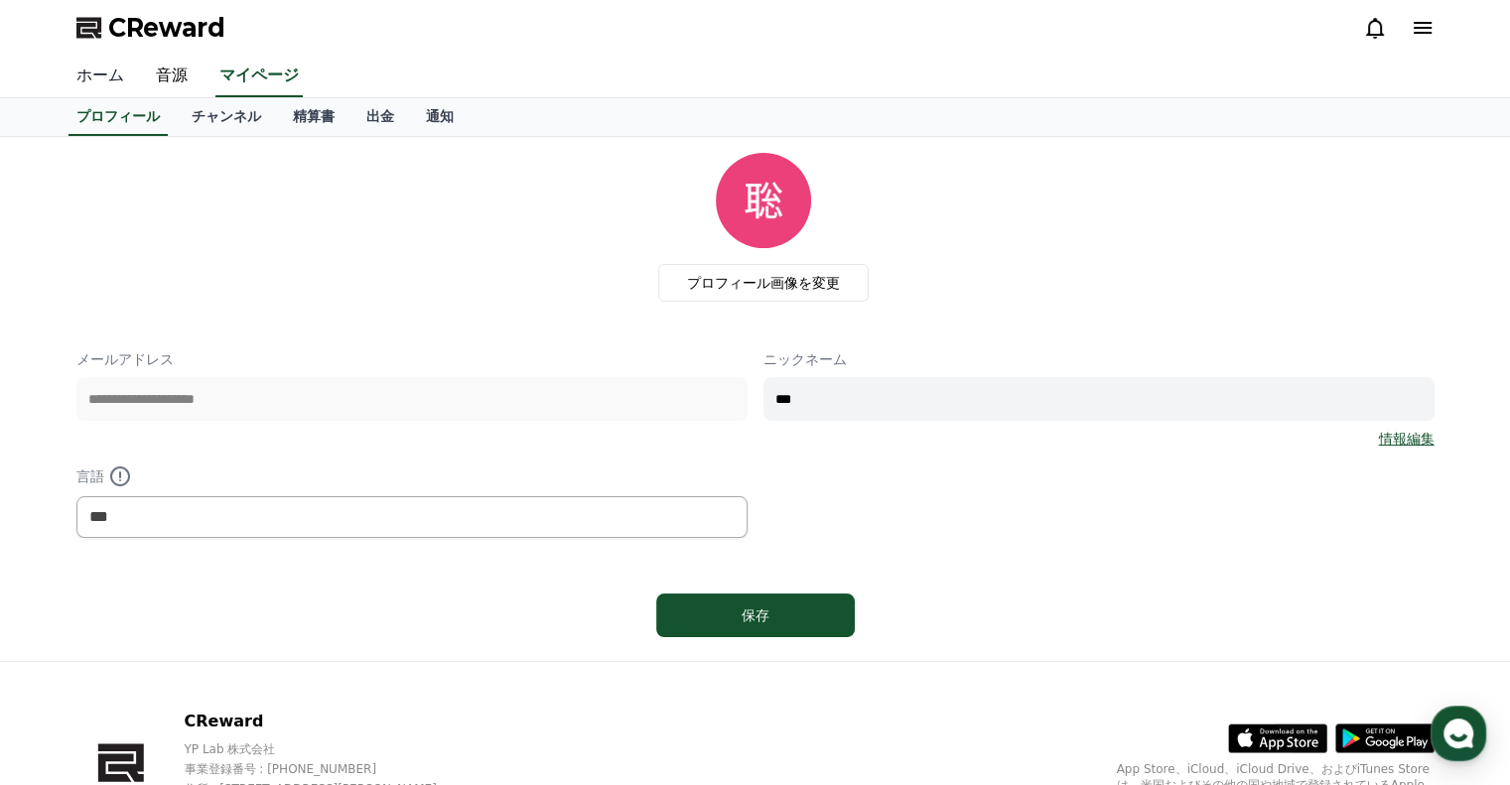
click at [107, 67] on link "ホーム" at bounding box center [100, 77] width 79 height 42
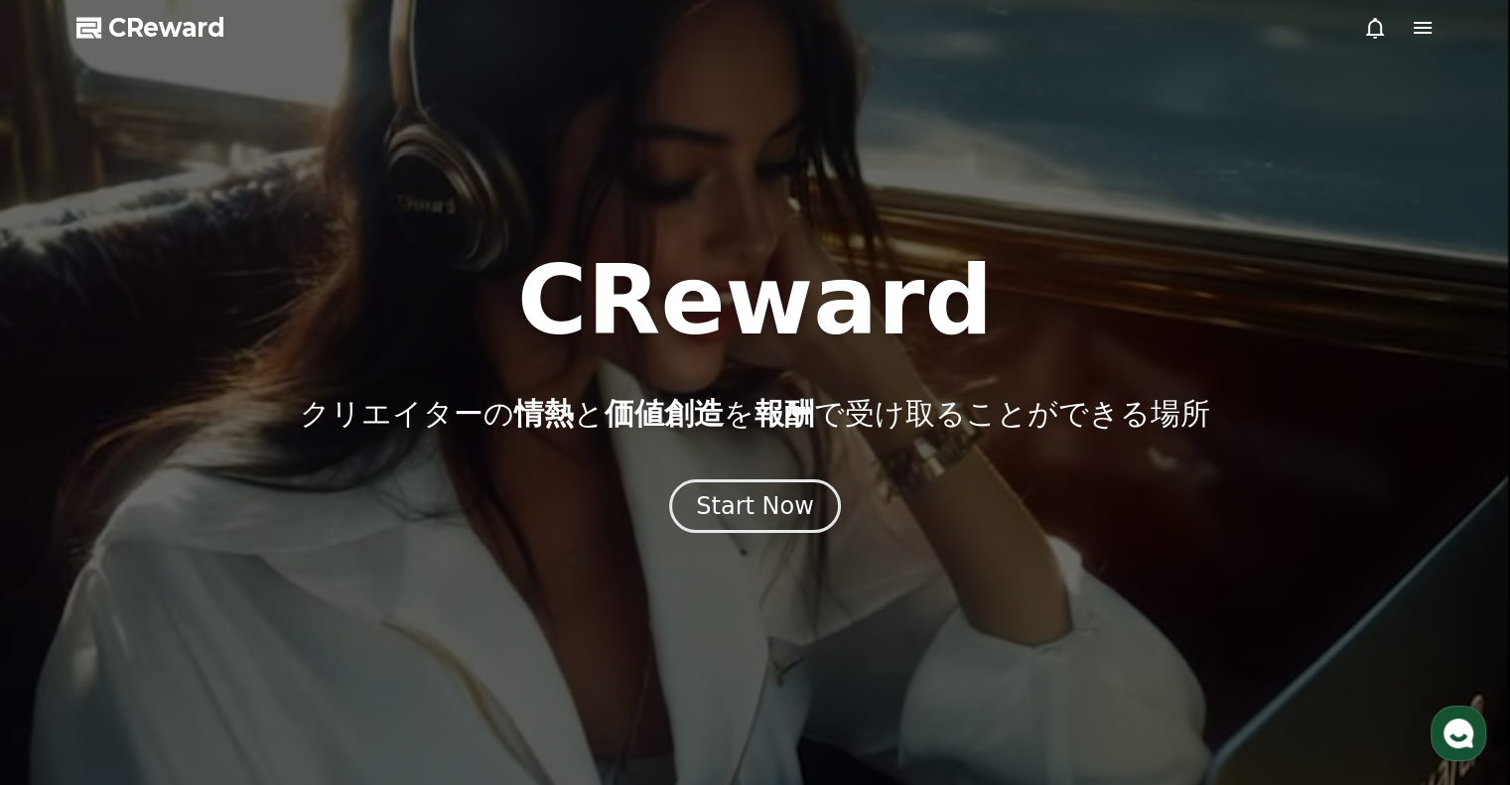
click at [1407, 32] on div at bounding box center [1398, 28] width 71 height 24
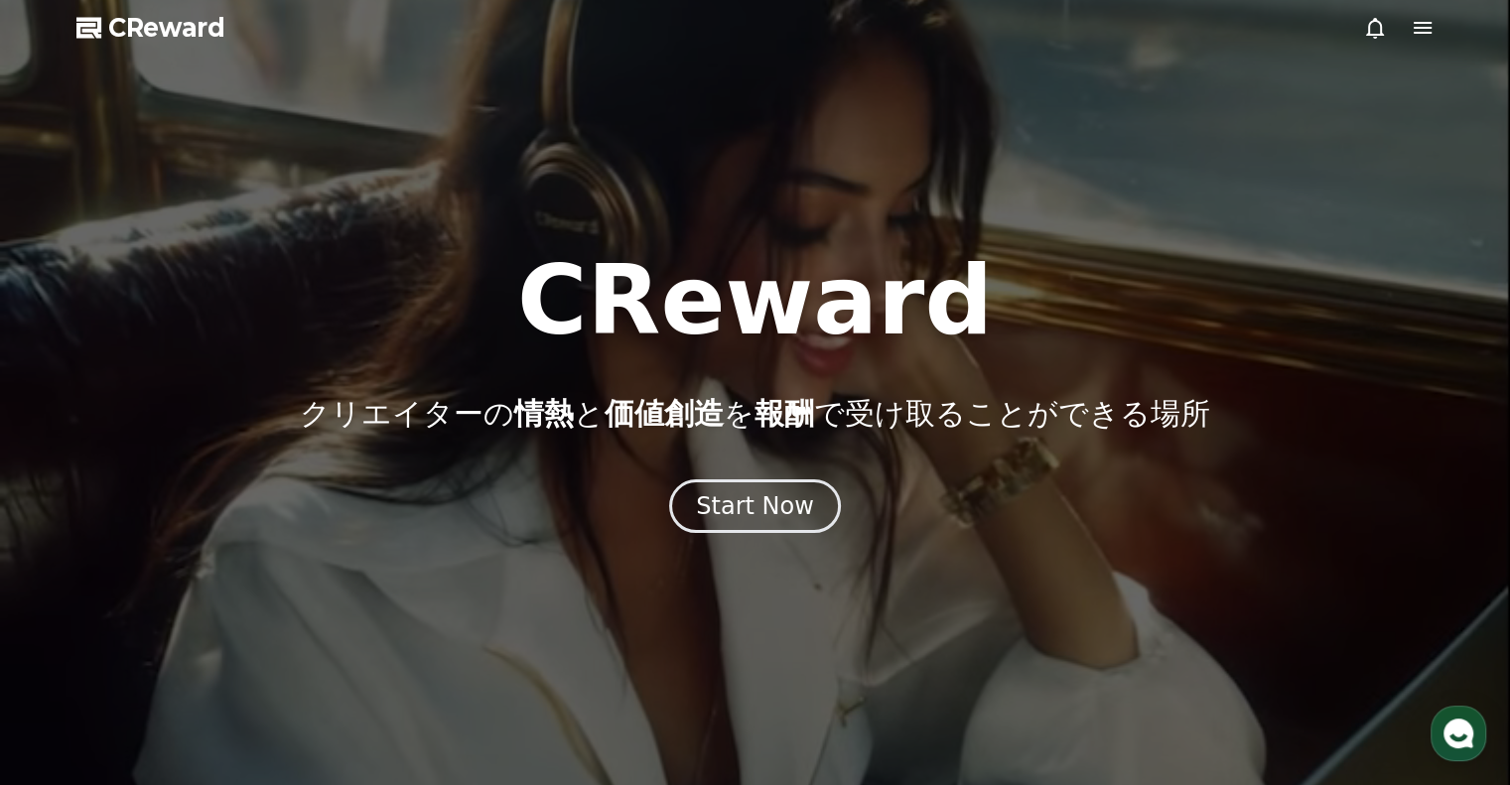
click at [1421, 31] on icon at bounding box center [1423, 28] width 24 height 24
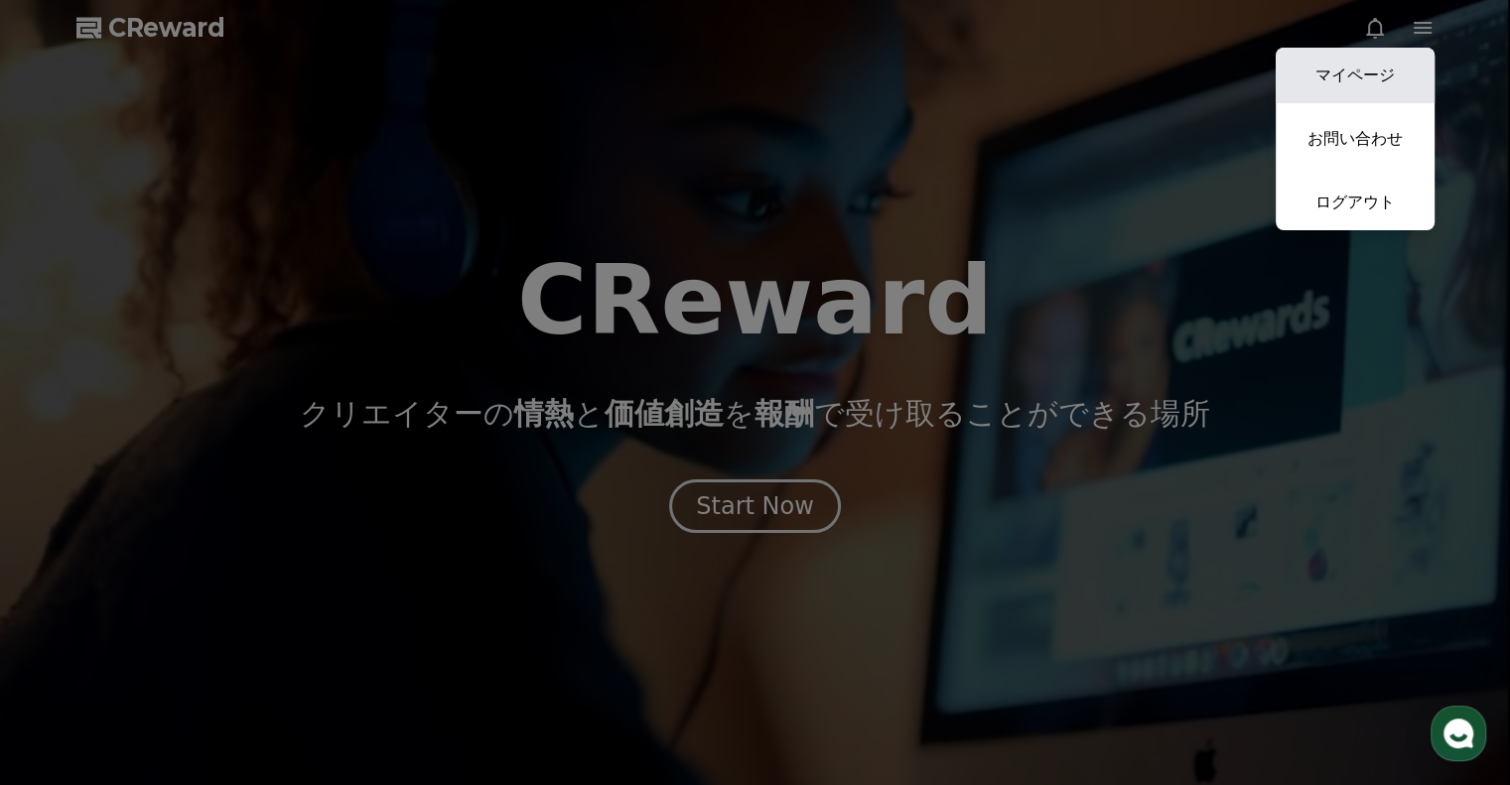
click at [1339, 88] on link "マイページ" at bounding box center [1355, 76] width 159 height 56
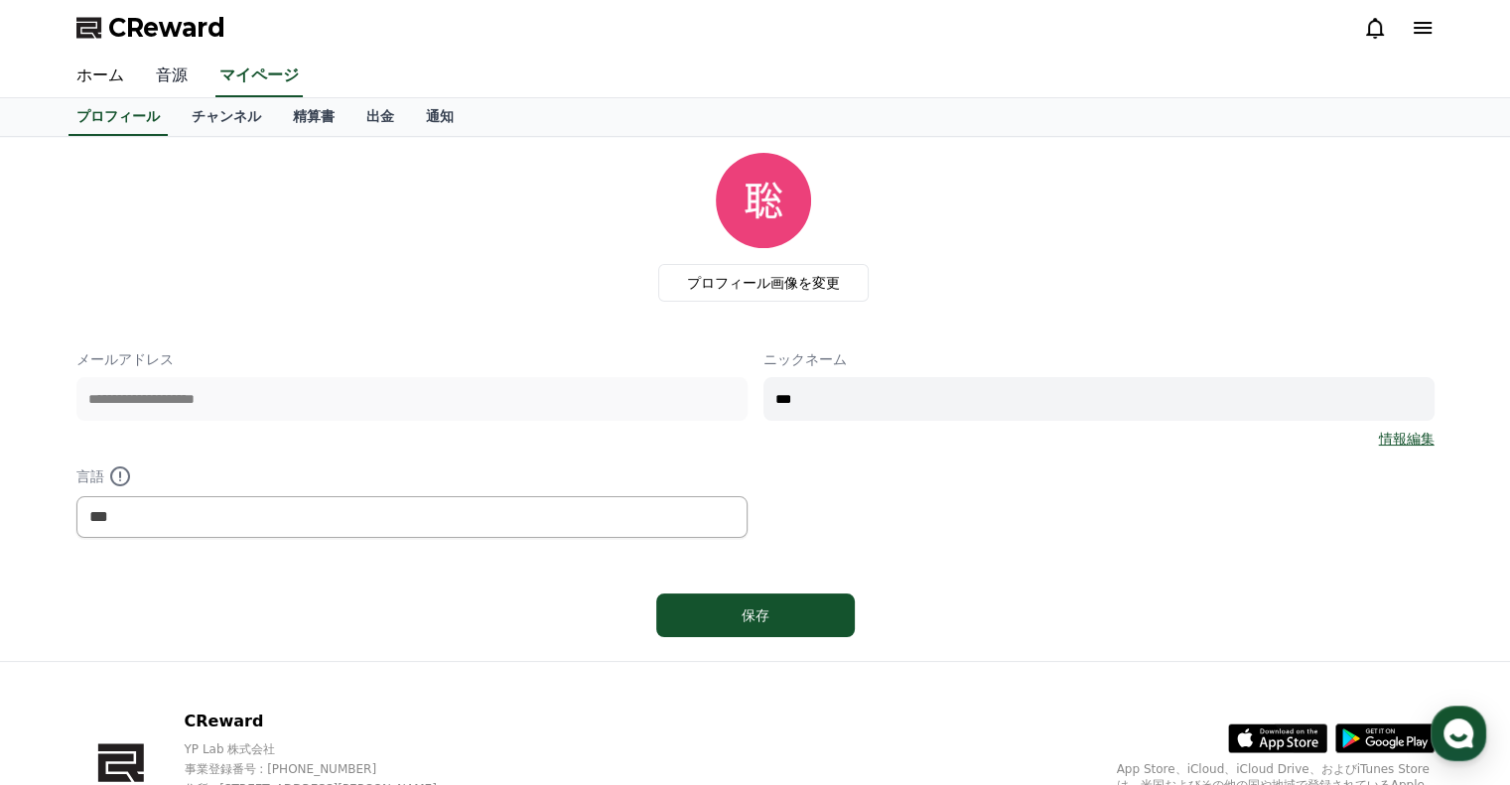
click at [173, 80] on link "音源" at bounding box center [172, 77] width 64 height 42
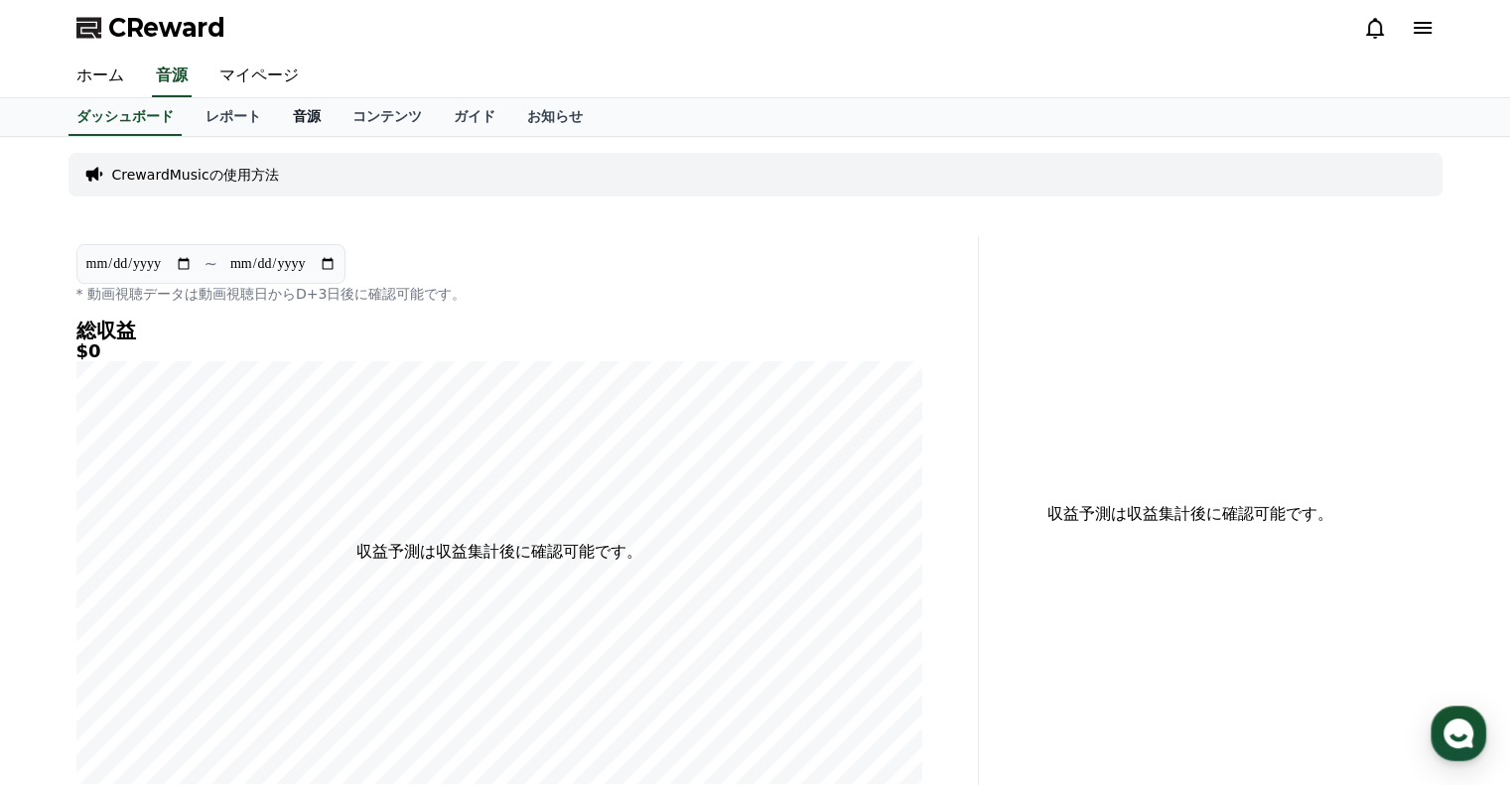
click at [277, 115] on link "音源" at bounding box center [307, 117] width 60 height 38
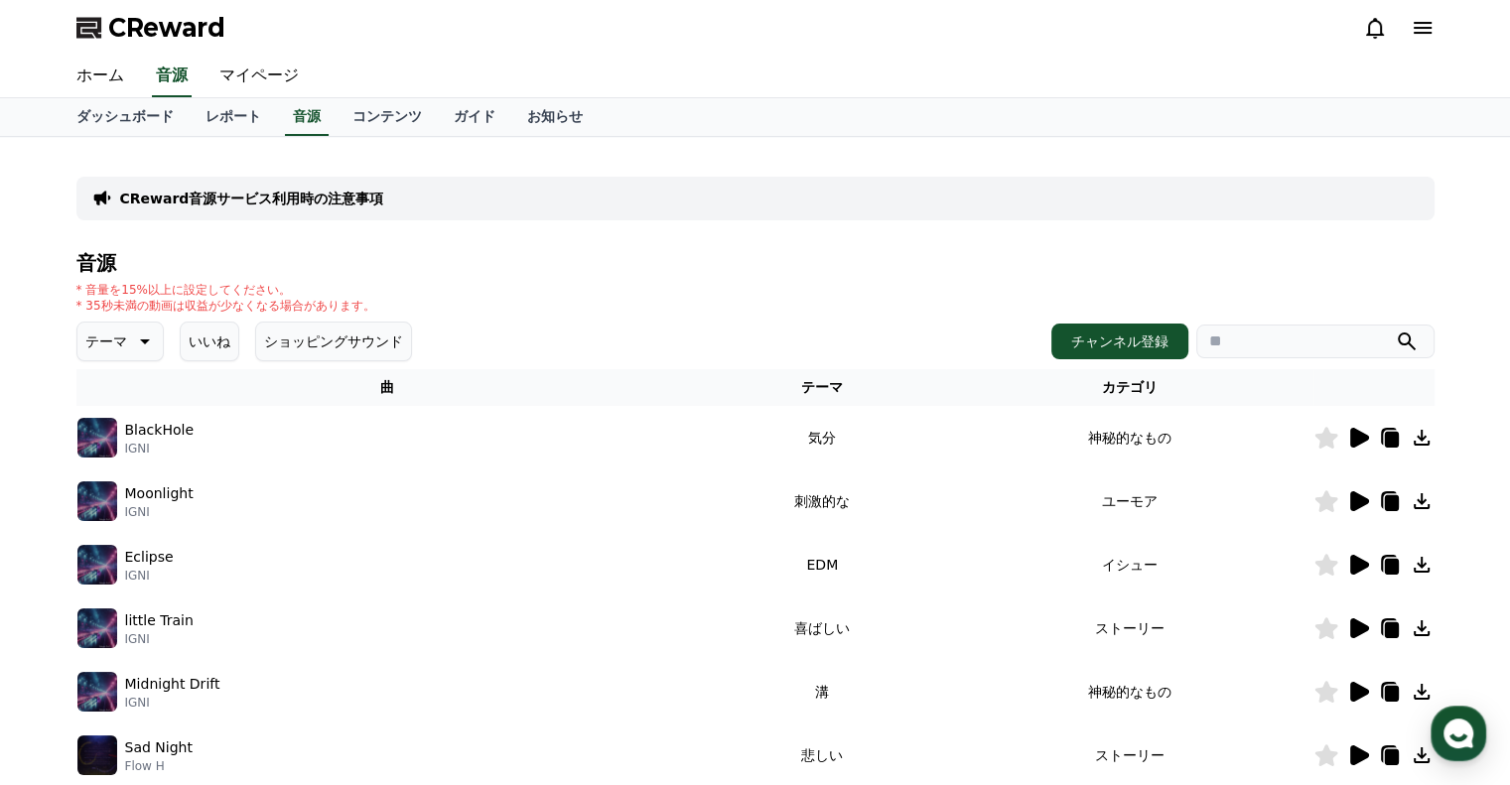
scroll to position [165, 0]
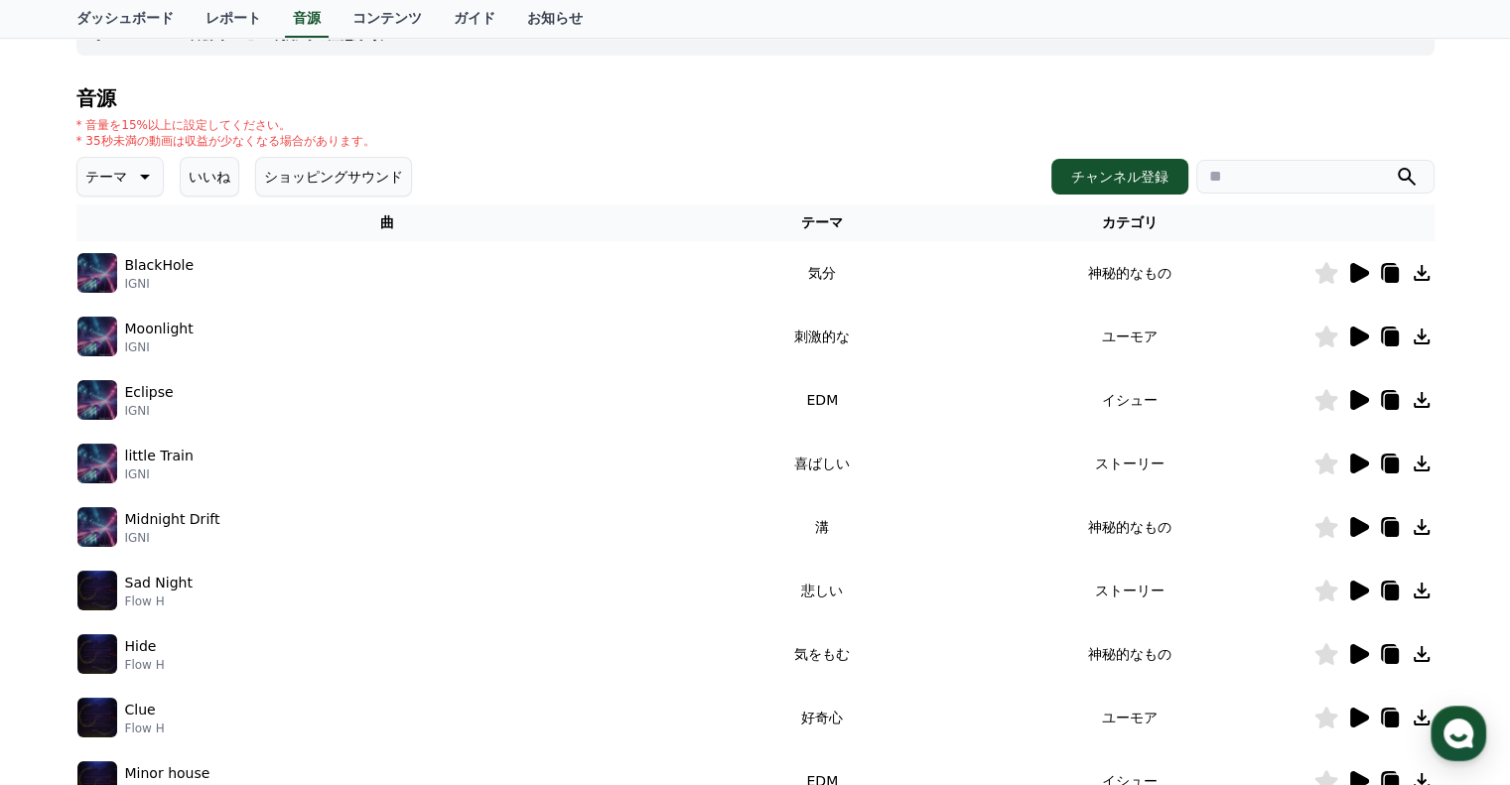
click at [1351, 269] on icon at bounding box center [1359, 273] width 19 height 20
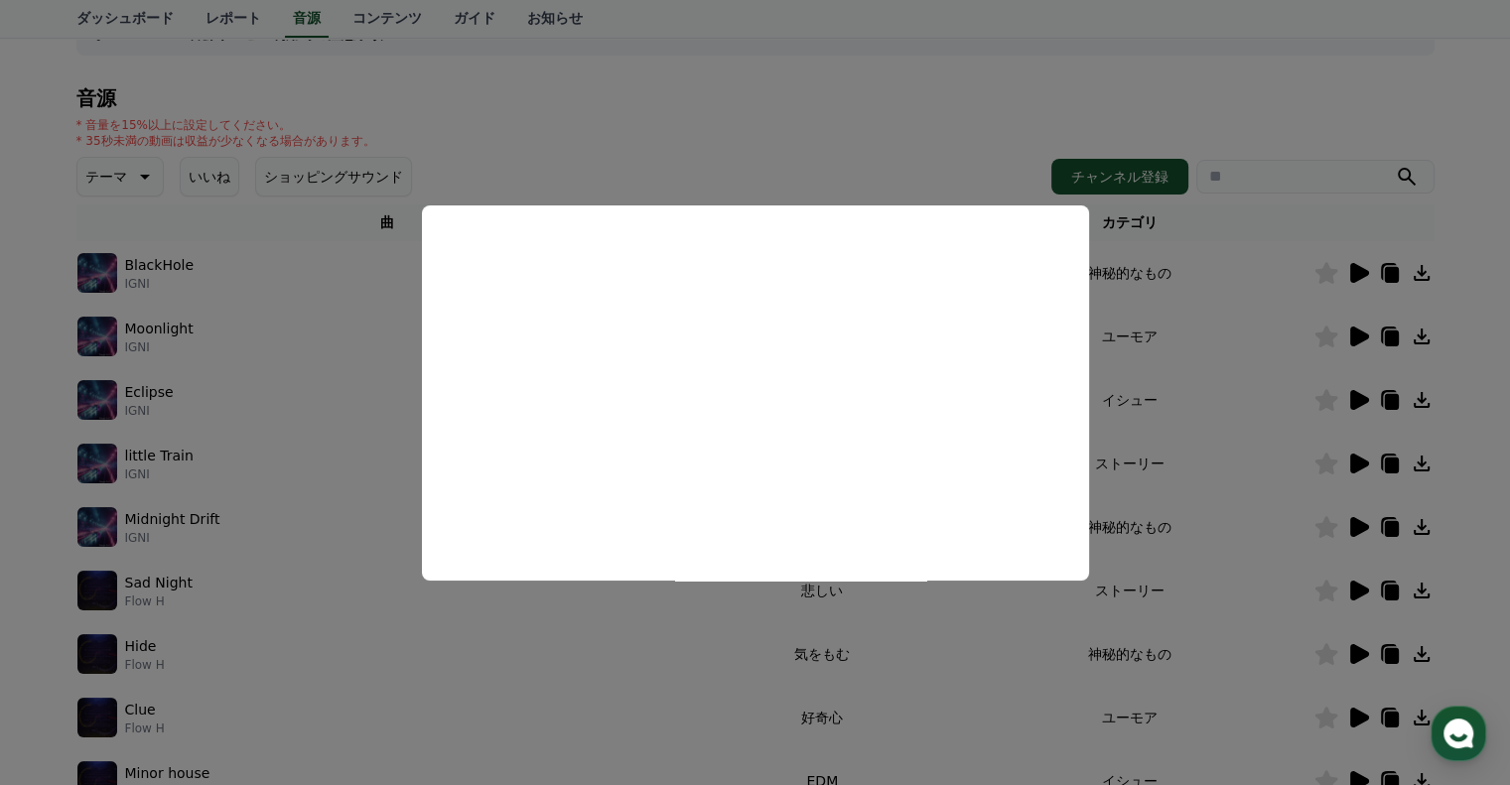
click at [357, 393] on button "close modal" at bounding box center [755, 392] width 1510 height 785
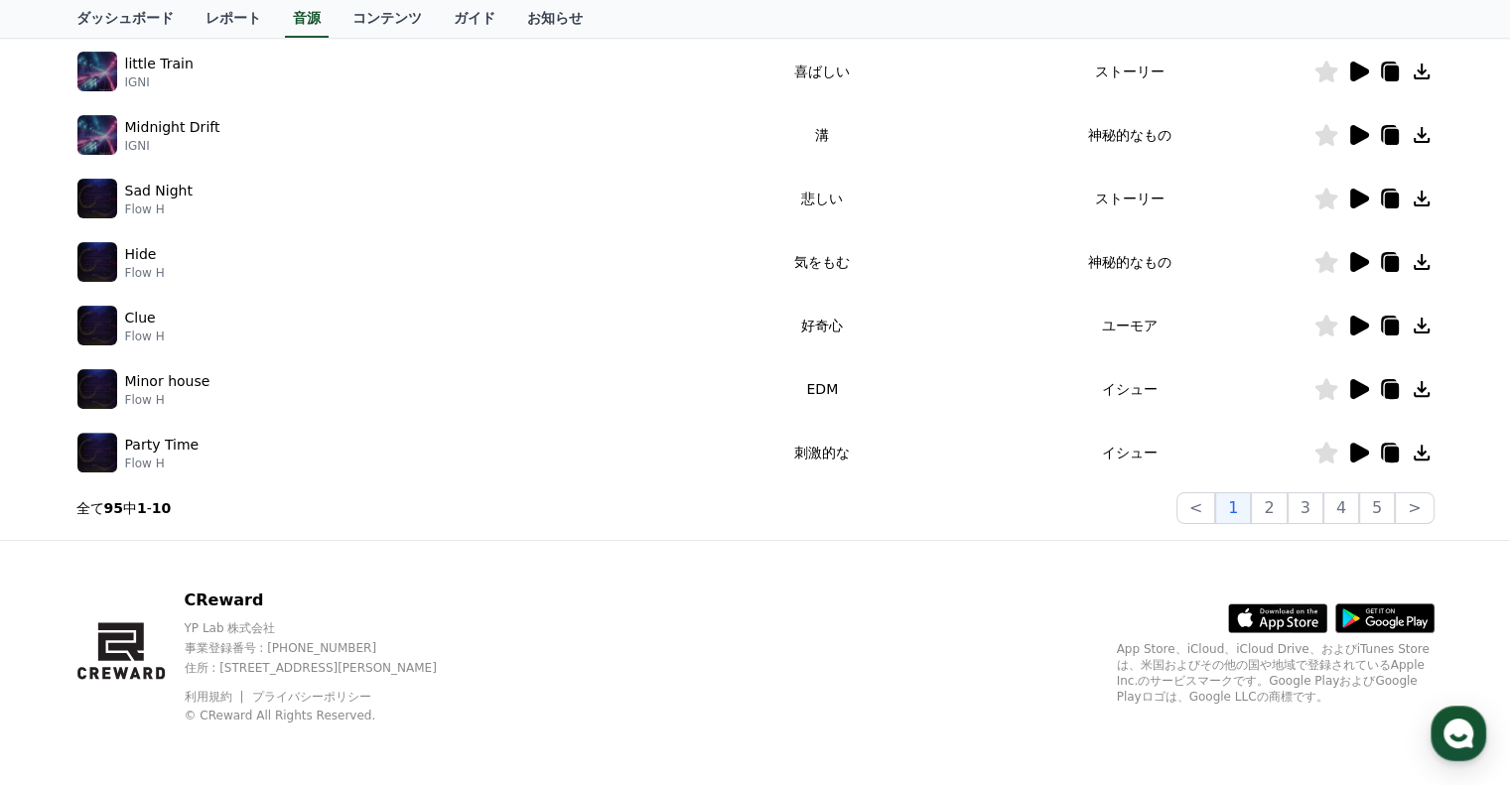
scroll to position [0, 0]
